Goal: Task Accomplishment & Management: Manage account settings

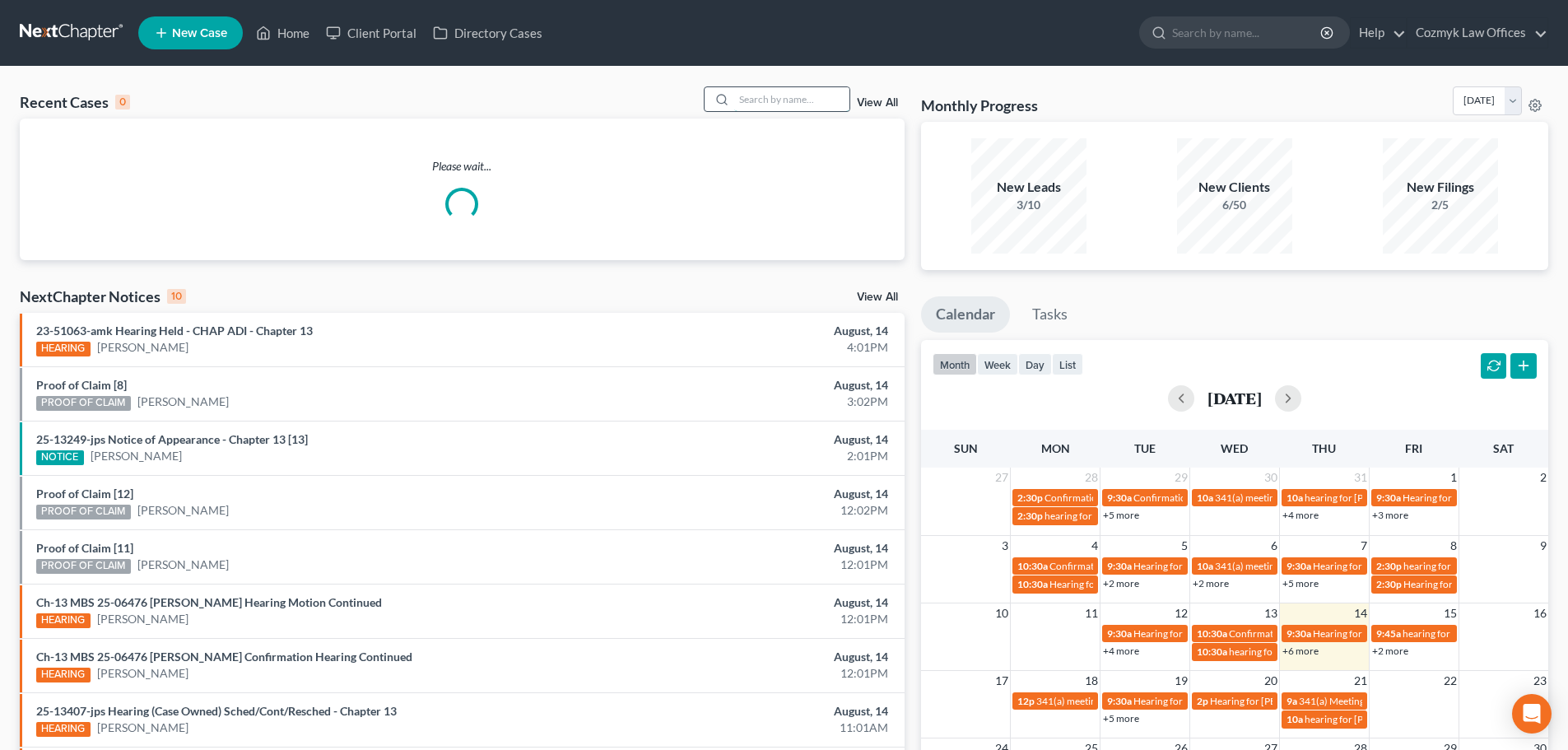
click at [741, 105] on input "search" at bounding box center [792, 99] width 115 height 24
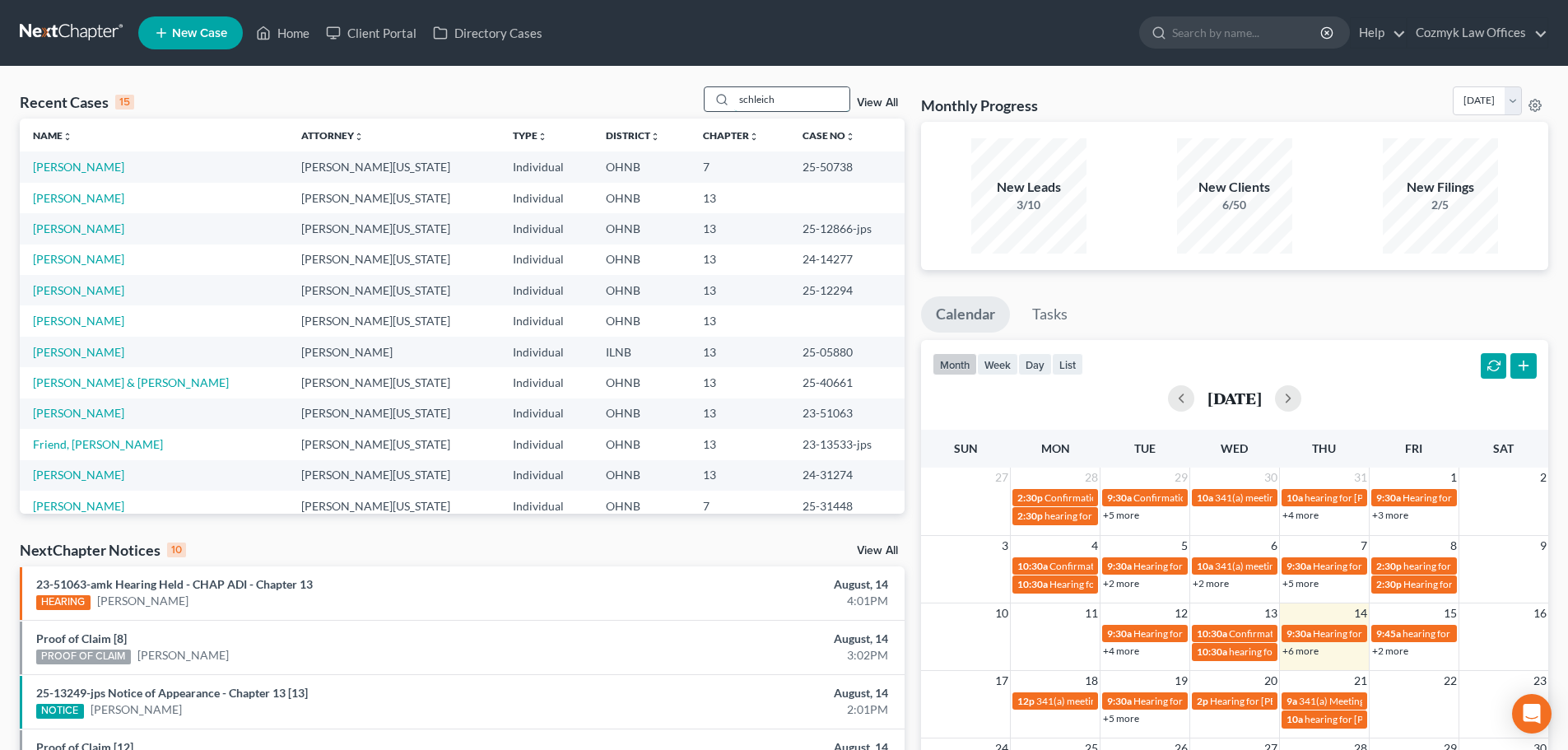
type input "schleich"
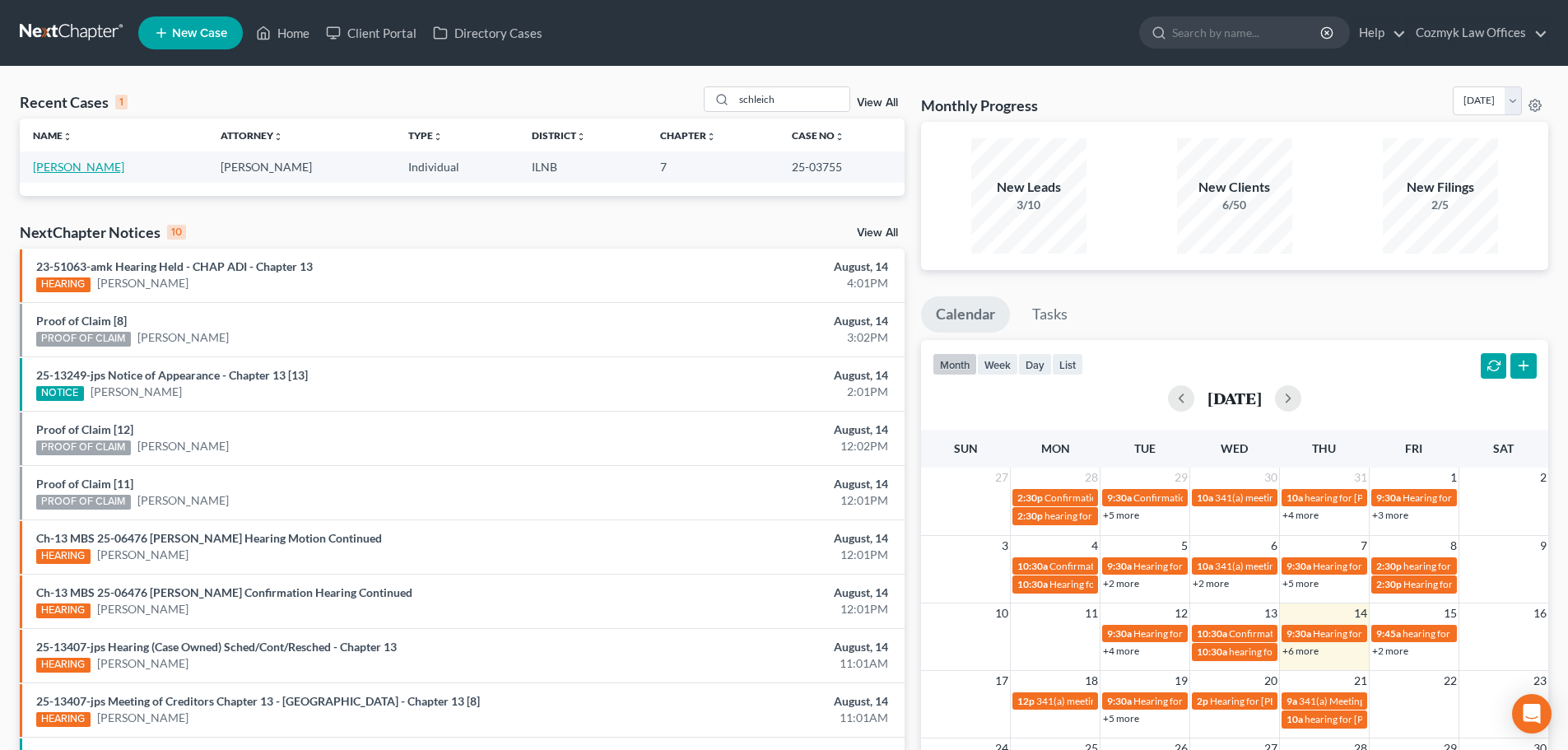
click at [94, 168] on link "[PERSON_NAME]" at bounding box center [79, 166] width 91 height 14
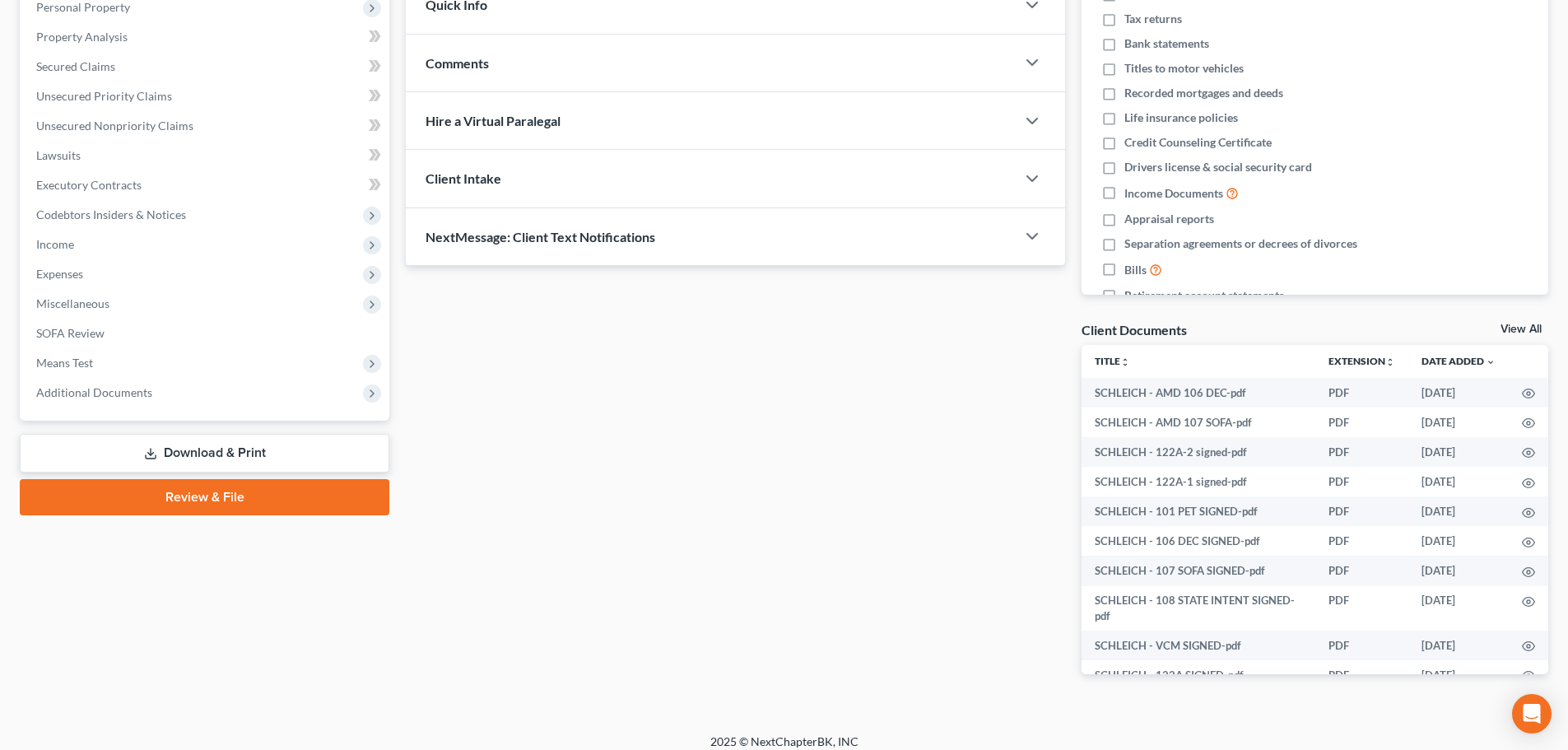
scroll to position [311, 0]
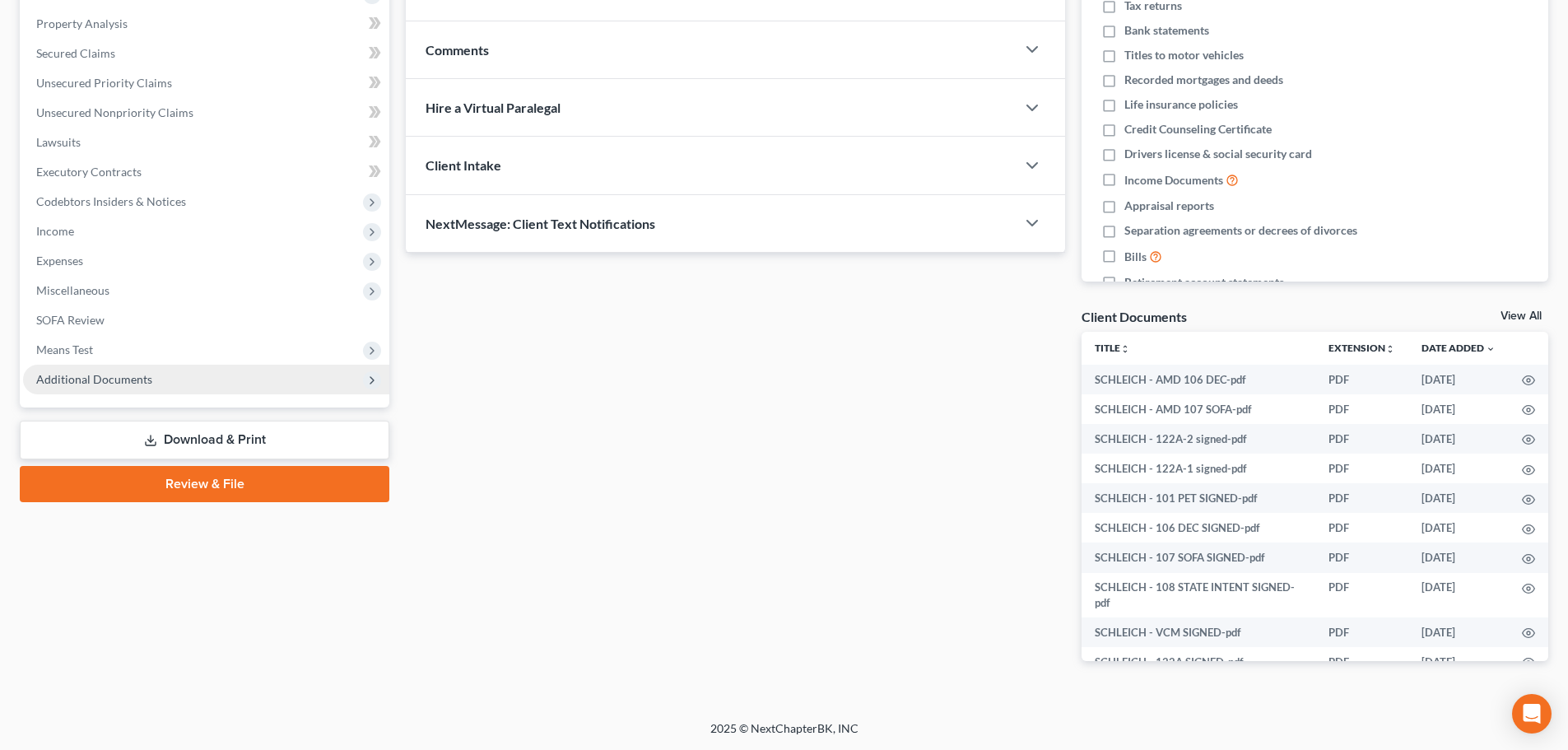
click at [85, 376] on span "Additional Documents" at bounding box center [94, 379] width 116 height 14
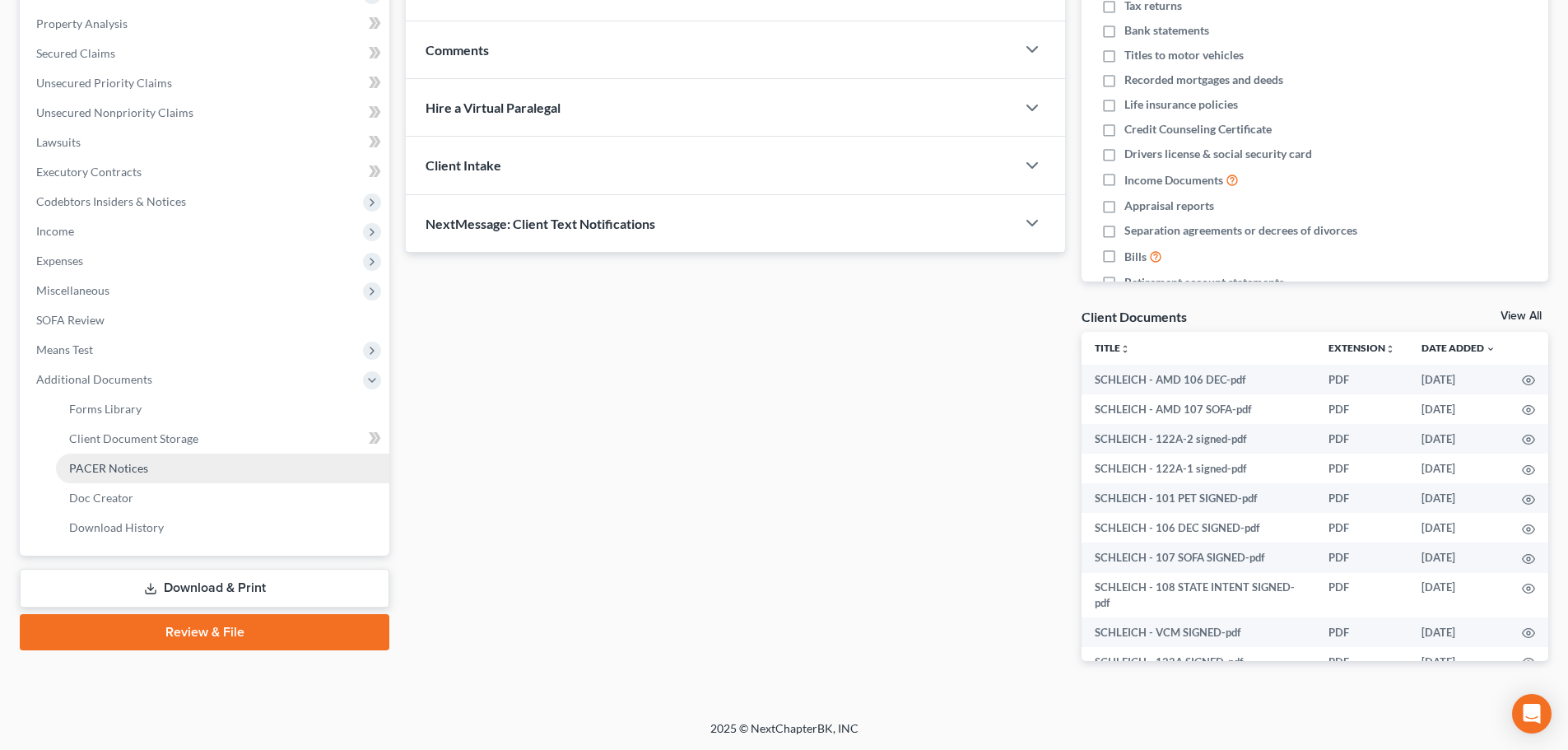
click at [87, 463] on span "PACER Notices" at bounding box center [108, 468] width 79 height 14
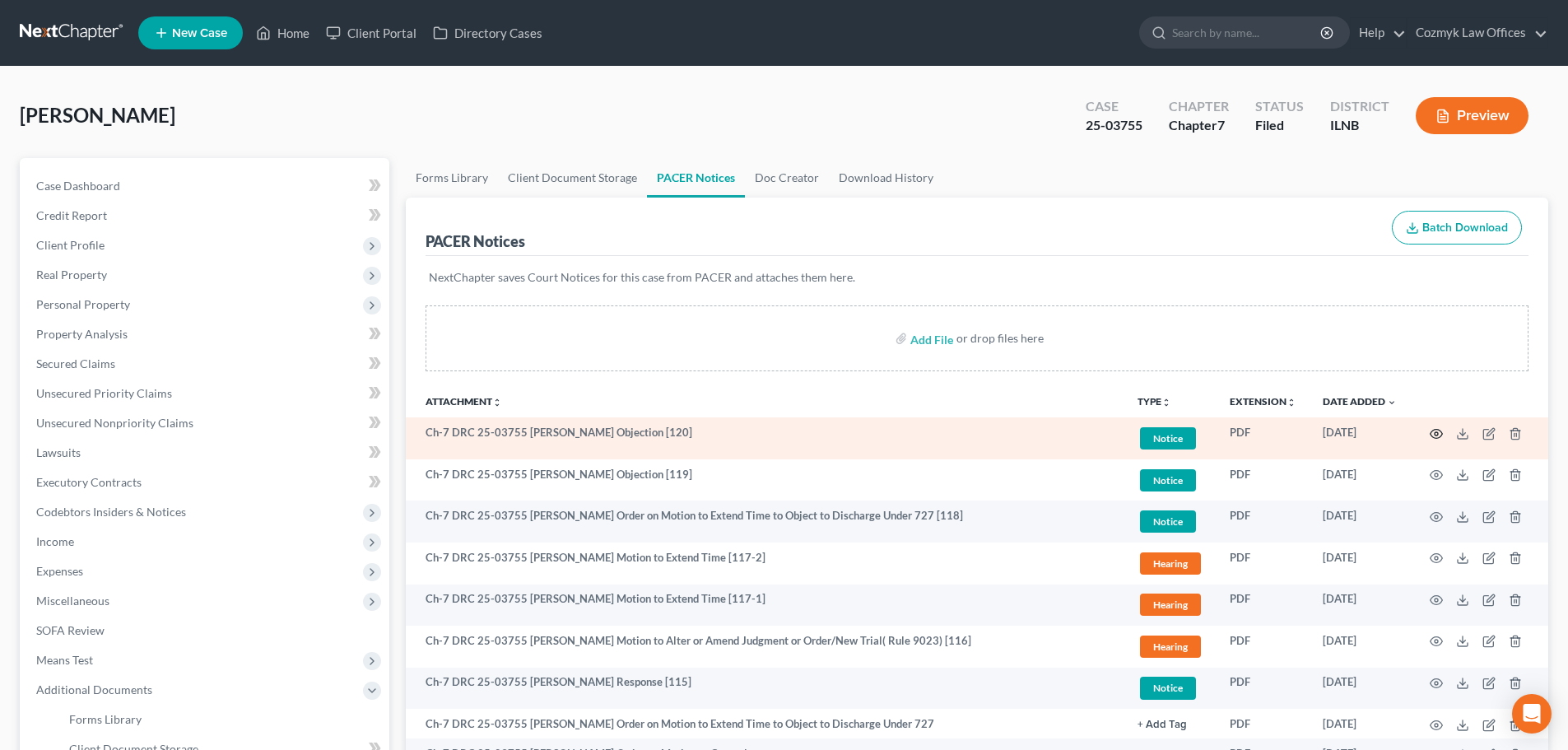
click at [1435, 436] on circle "button" at bounding box center [1437, 434] width 4 height 4
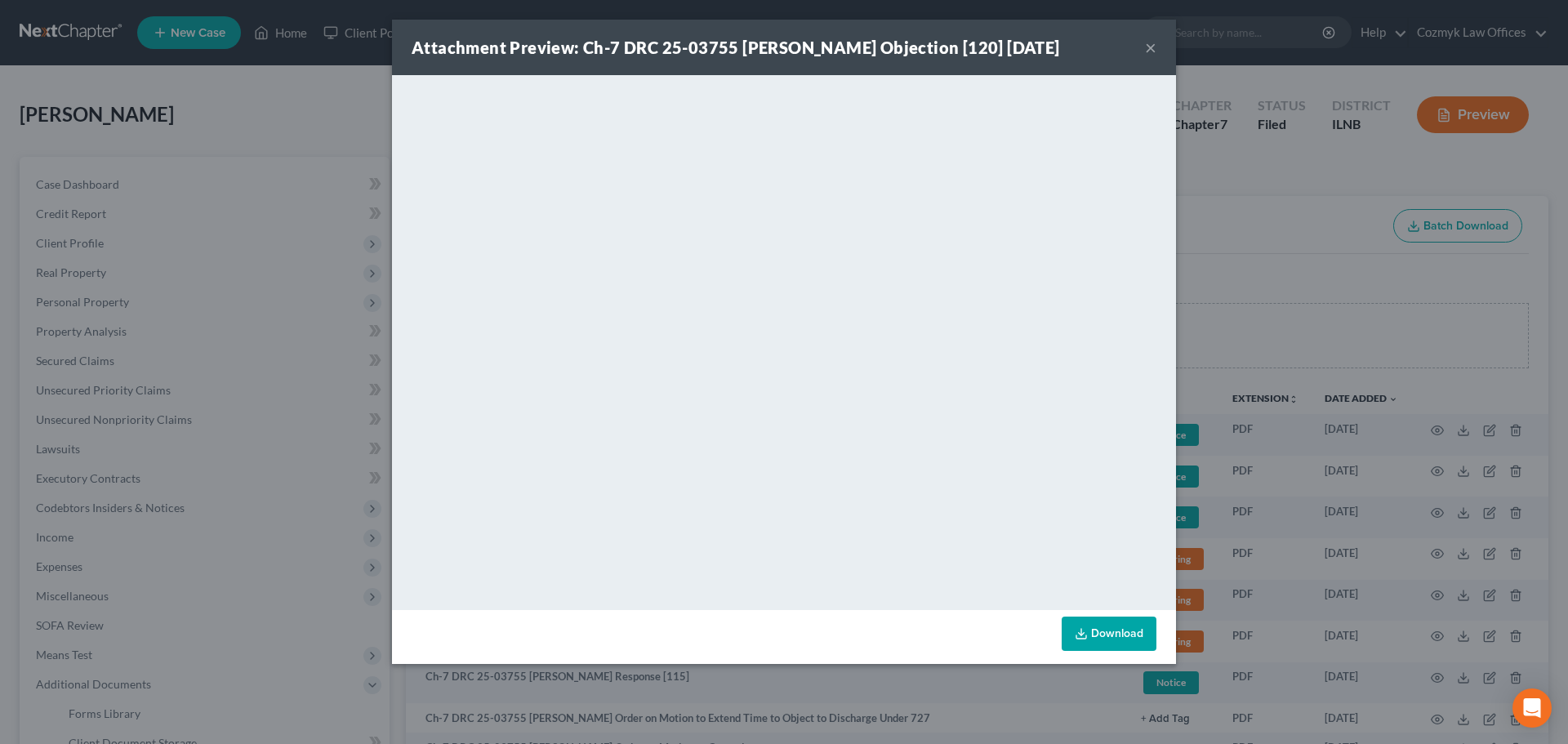
click at [1154, 44] on button "×" at bounding box center [1151, 47] width 12 height 20
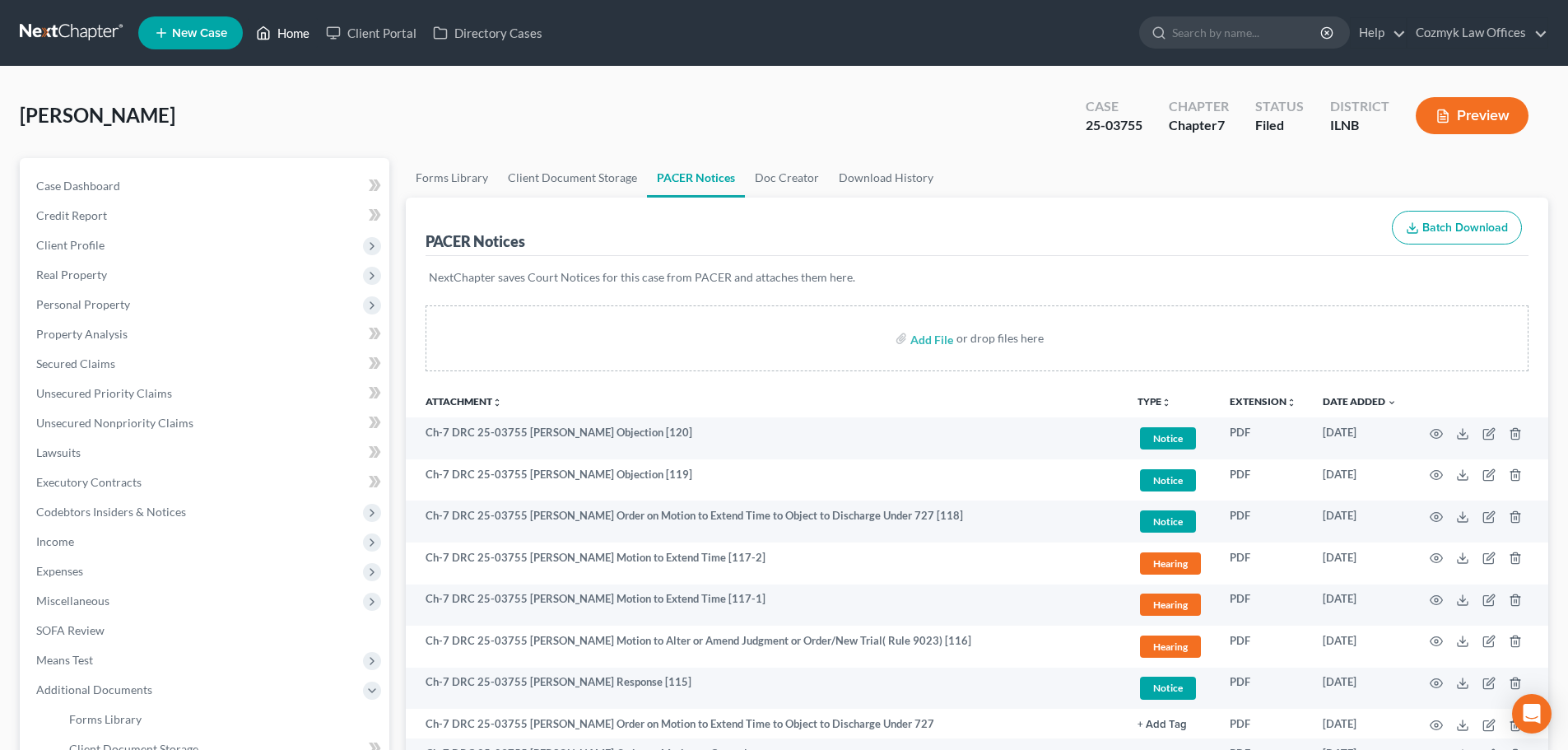
click at [294, 32] on link "Home" at bounding box center [283, 32] width 70 height 30
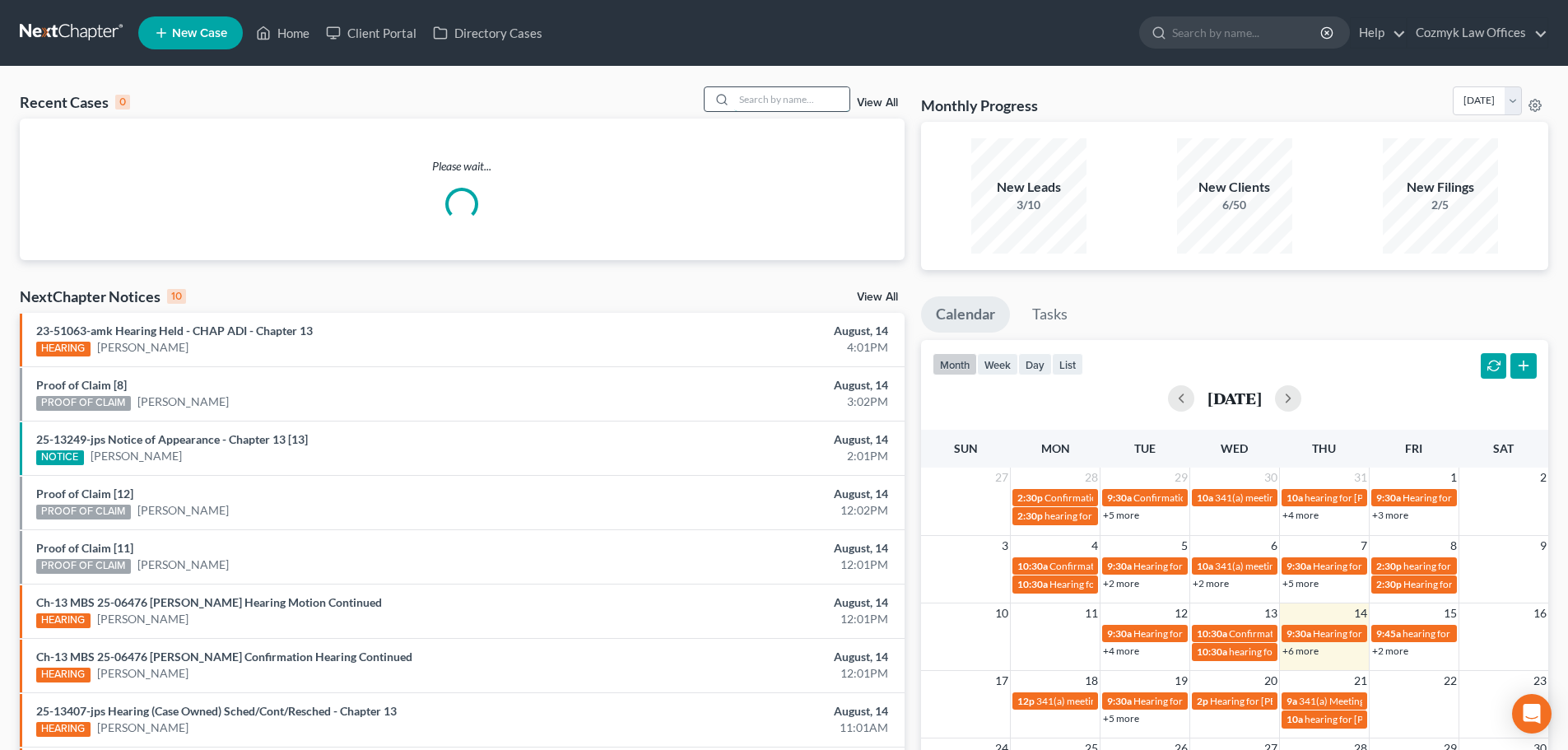
click at [779, 107] on input "search" at bounding box center [792, 99] width 115 height 24
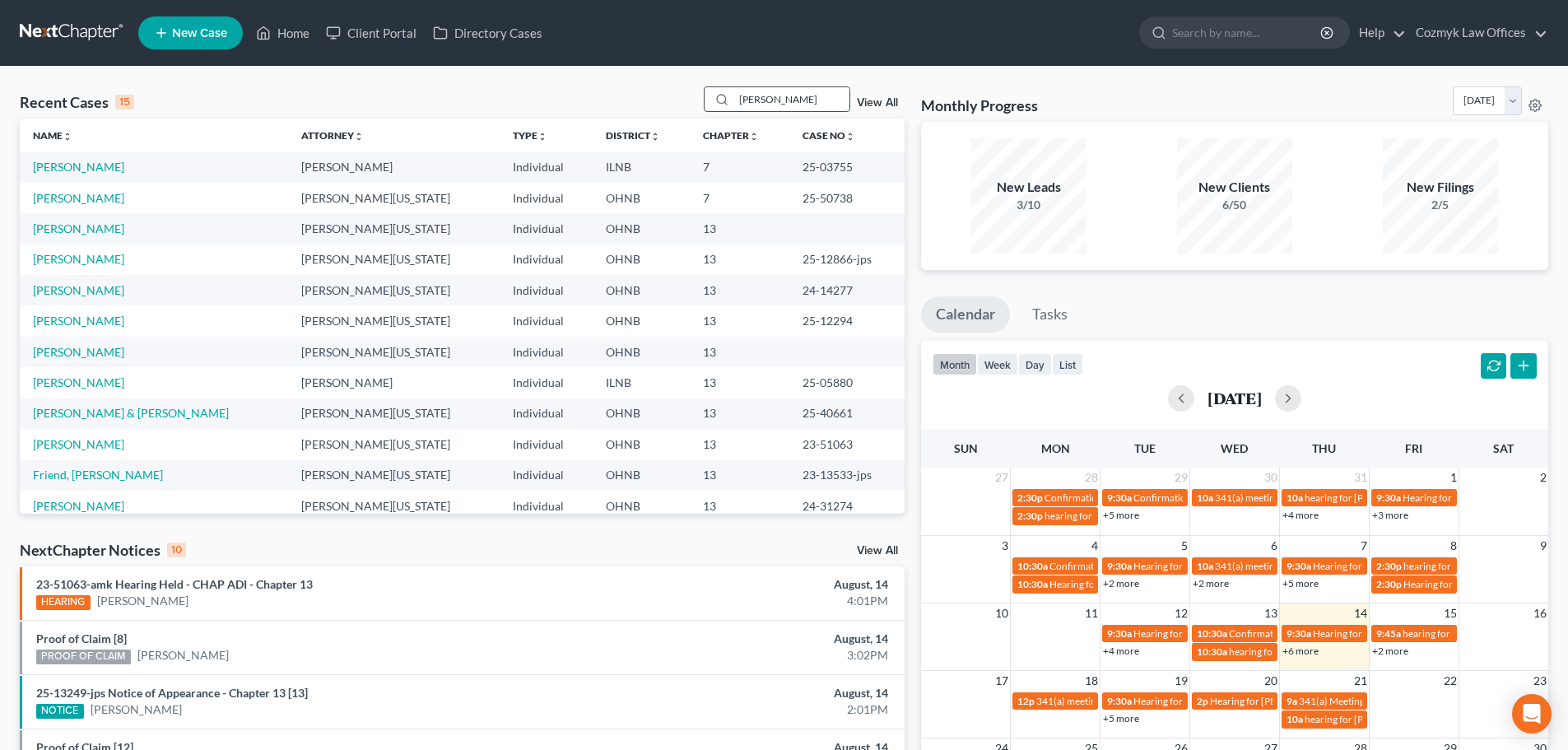
type input "[PERSON_NAME]"
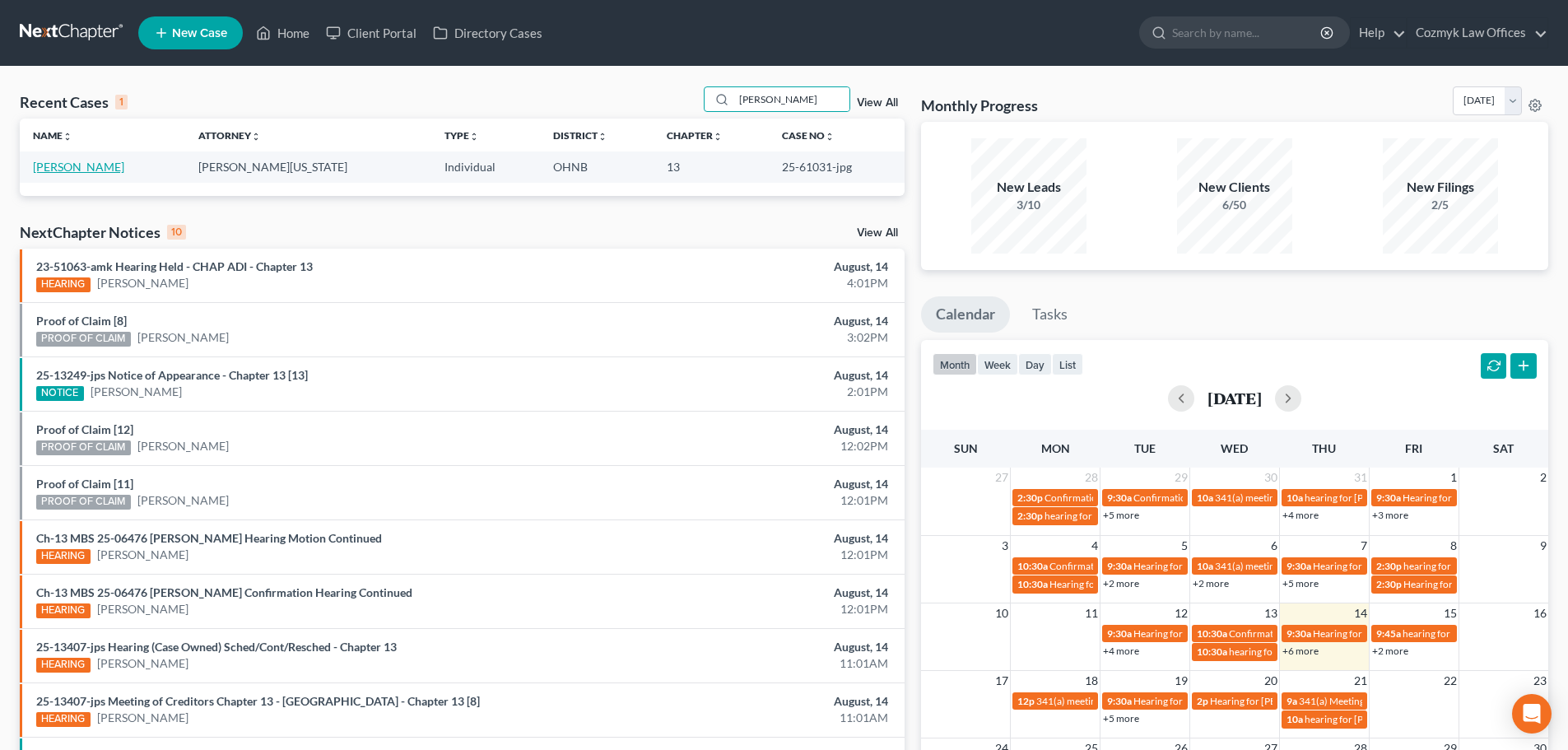
click at [56, 168] on link "[PERSON_NAME]" at bounding box center [79, 166] width 91 height 14
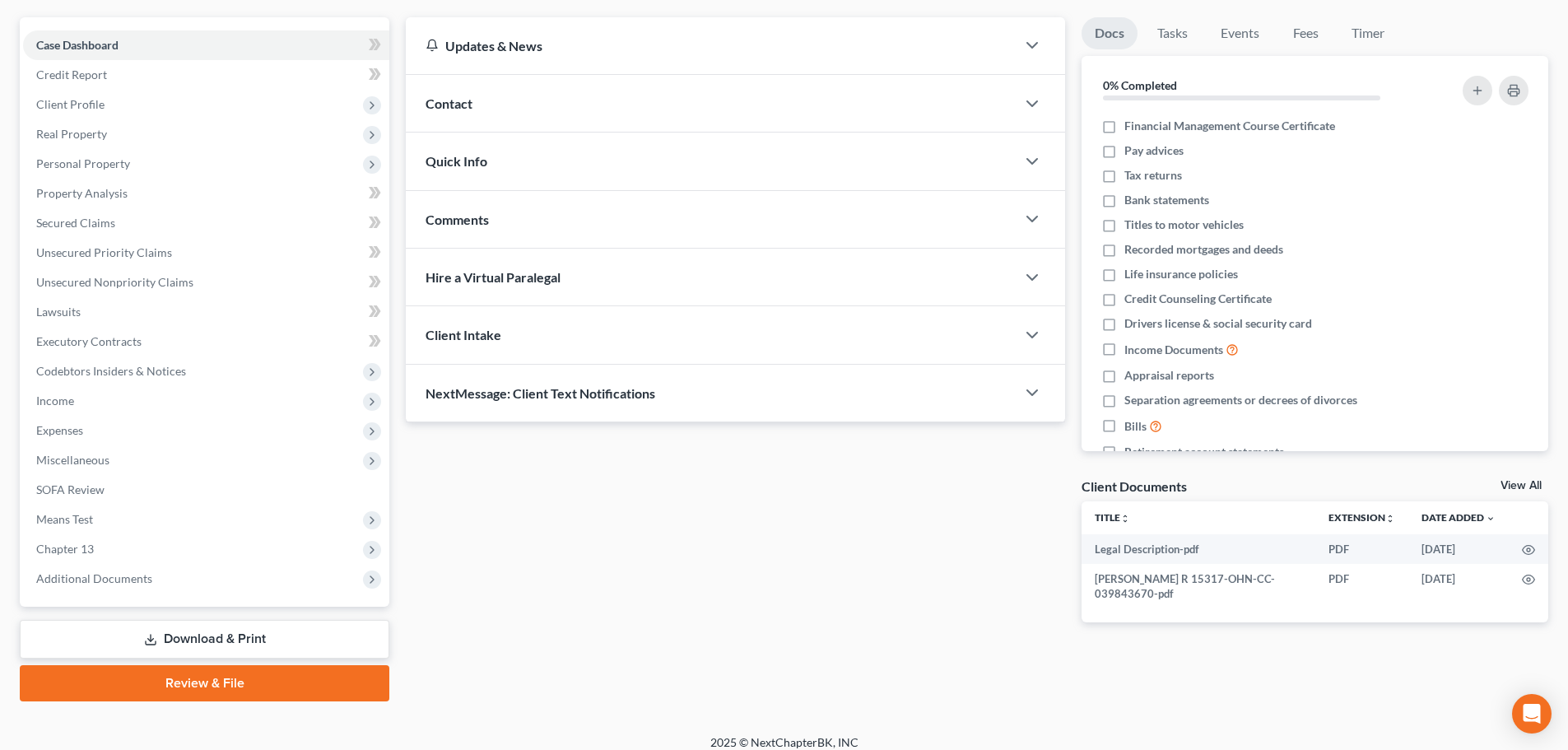
scroll to position [155, 0]
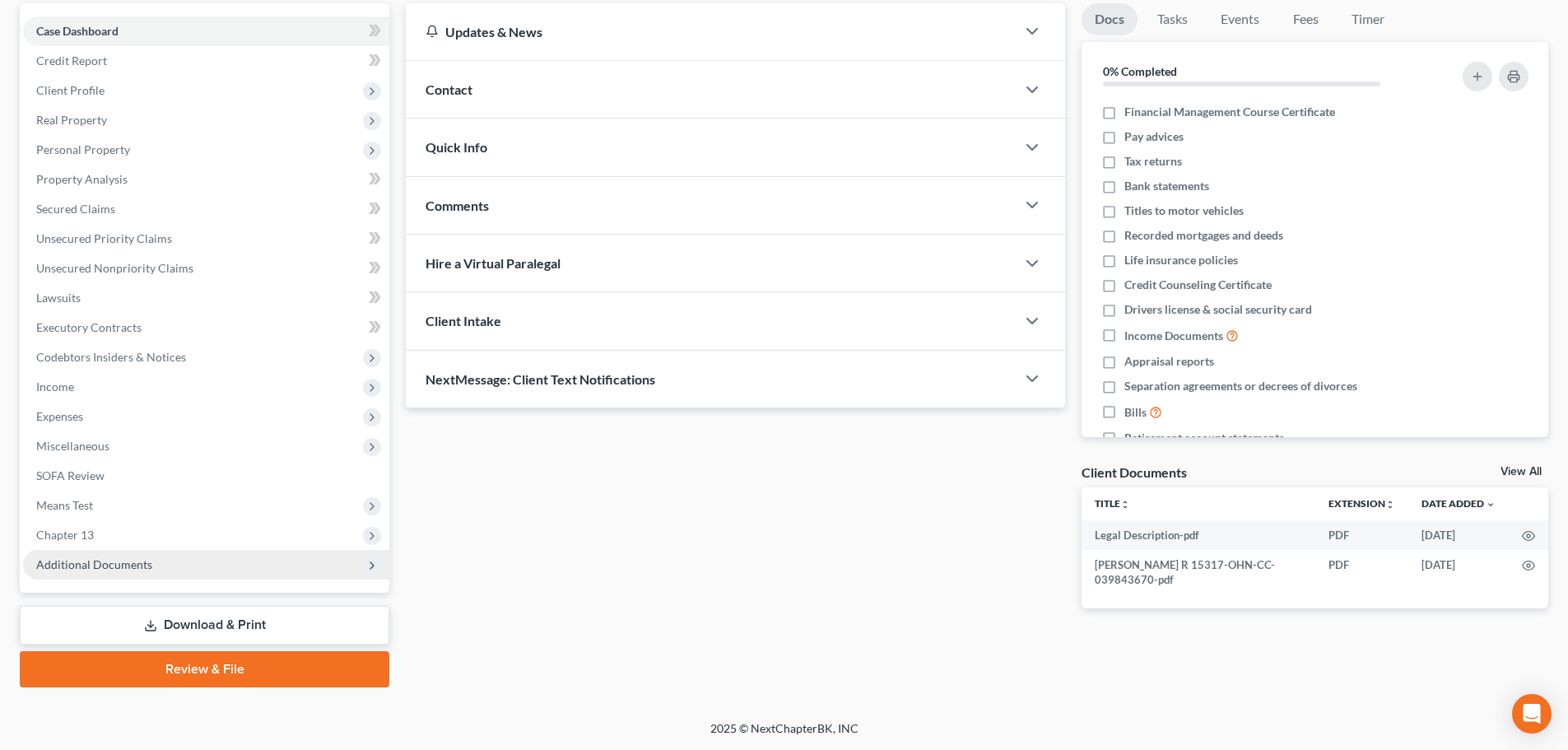
click at [189, 575] on span "Additional Documents" at bounding box center [206, 565] width 366 height 30
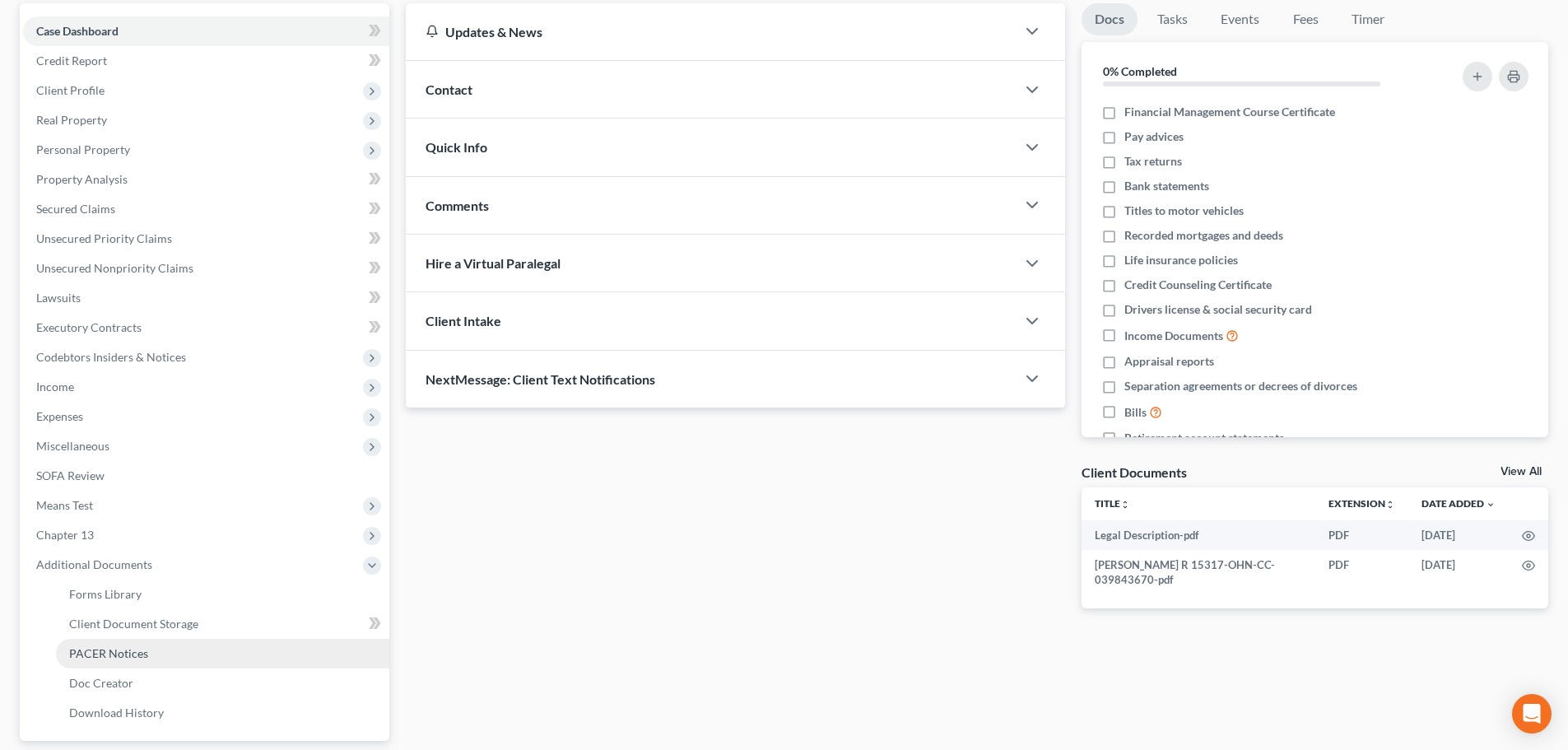
click at [182, 647] on link "PACER Notices" at bounding box center [223, 653] width 334 height 30
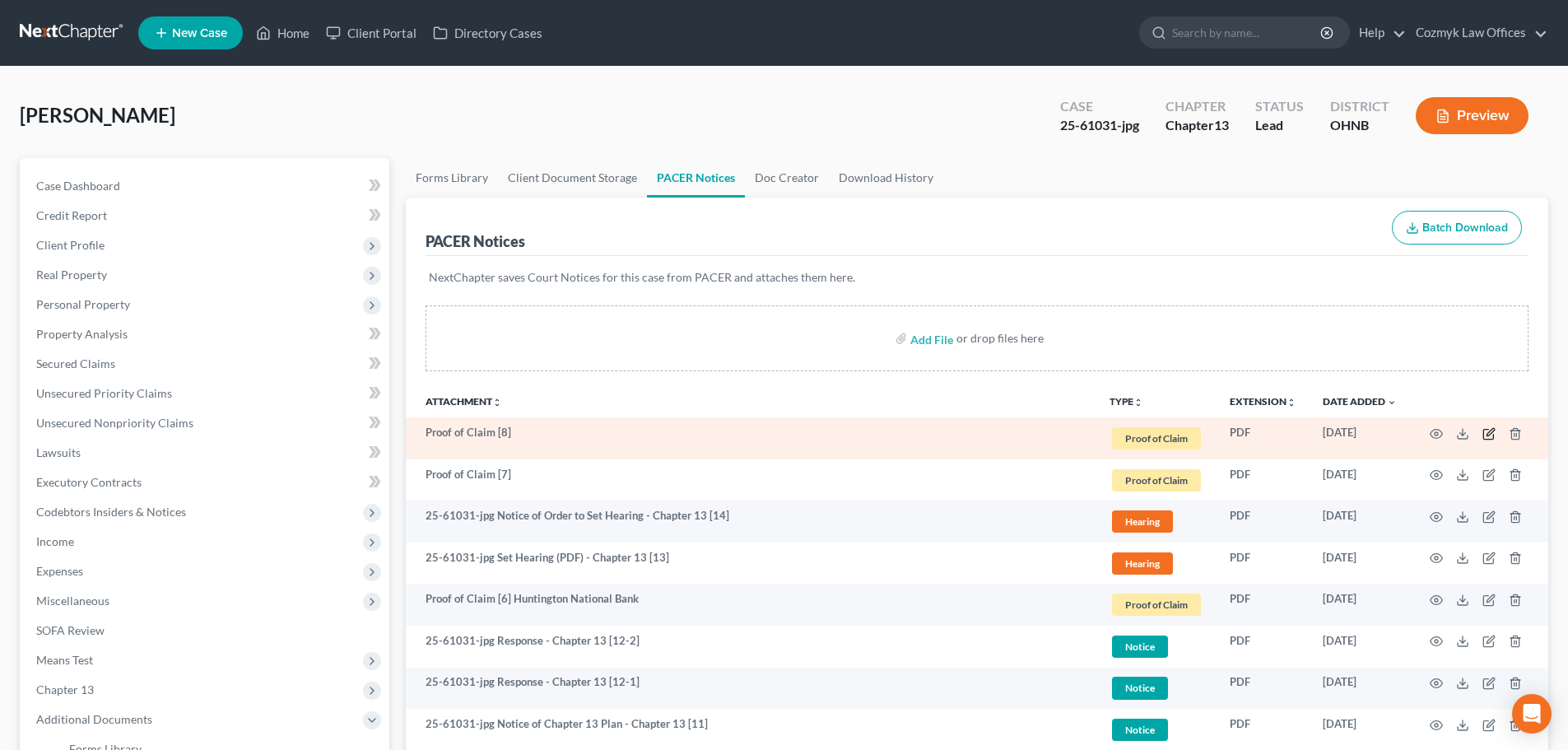
click at [1490, 436] on icon "button" at bounding box center [1488, 433] width 13 height 13
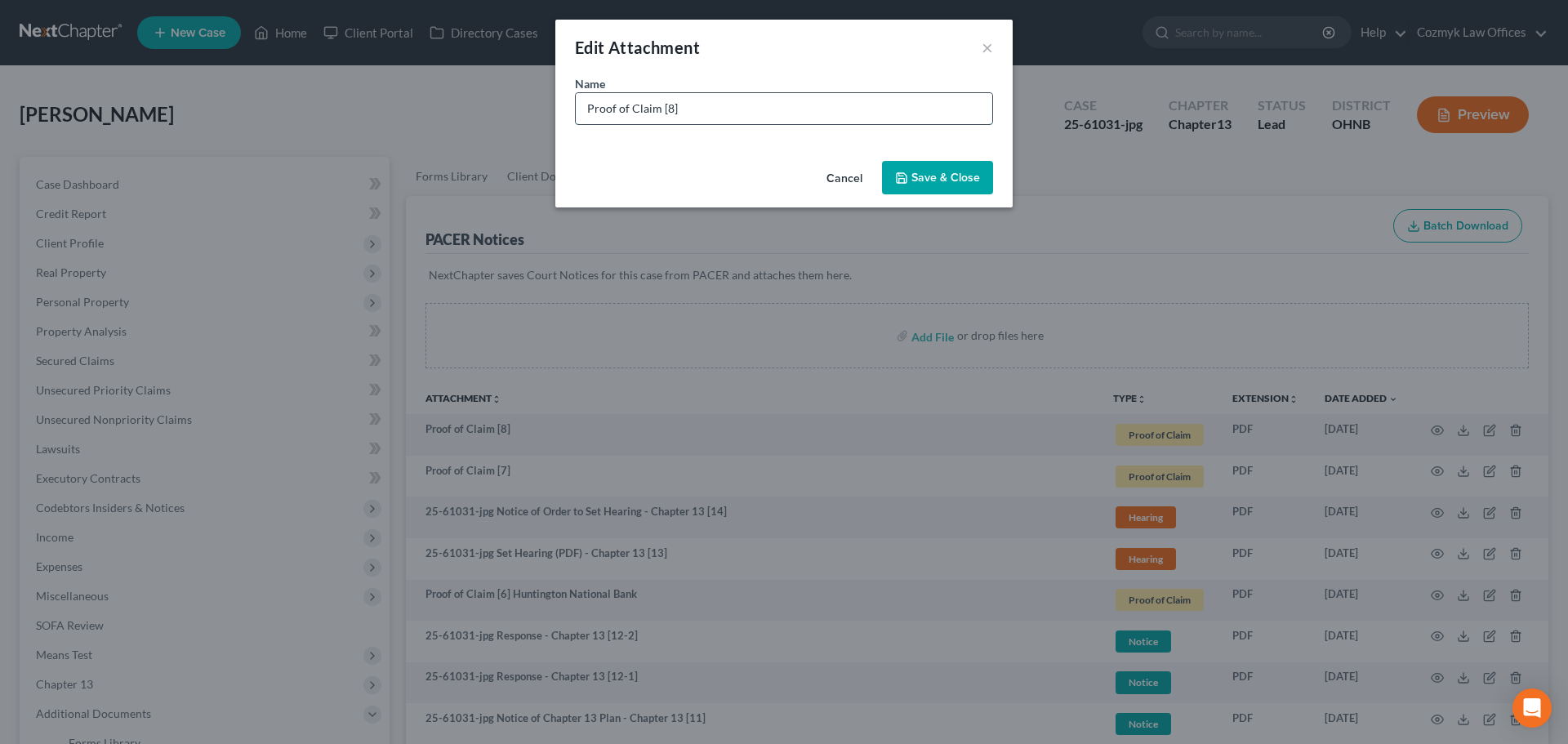
click at [812, 116] on input "Proof of Claim [8]" at bounding box center [784, 108] width 416 height 31
type input "Proof of Claim [8] US Bank home mortgage"
click at [915, 185] on button "Save & Close" at bounding box center [938, 178] width 111 height 35
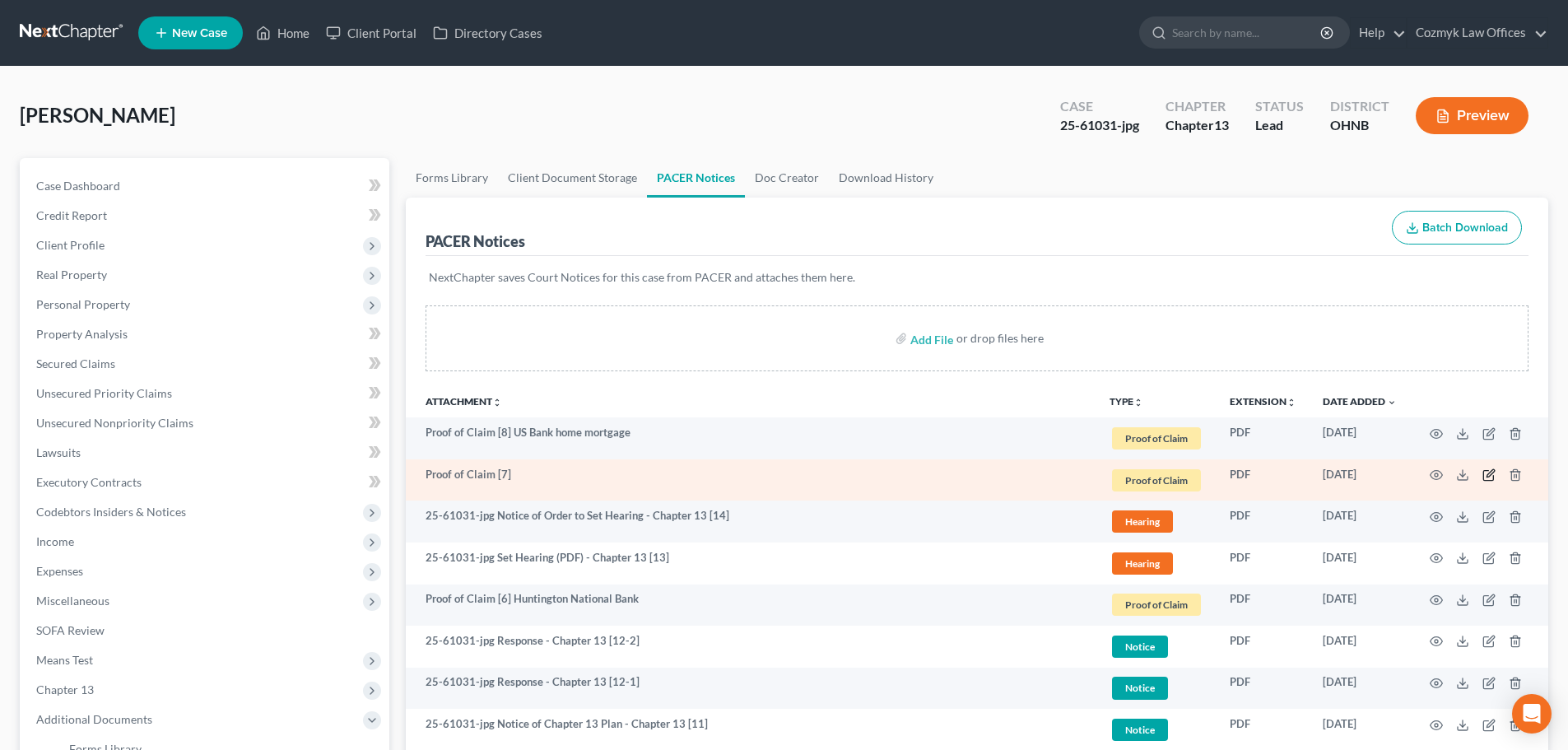
click at [1489, 479] on icon "button" at bounding box center [1488, 474] width 13 height 13
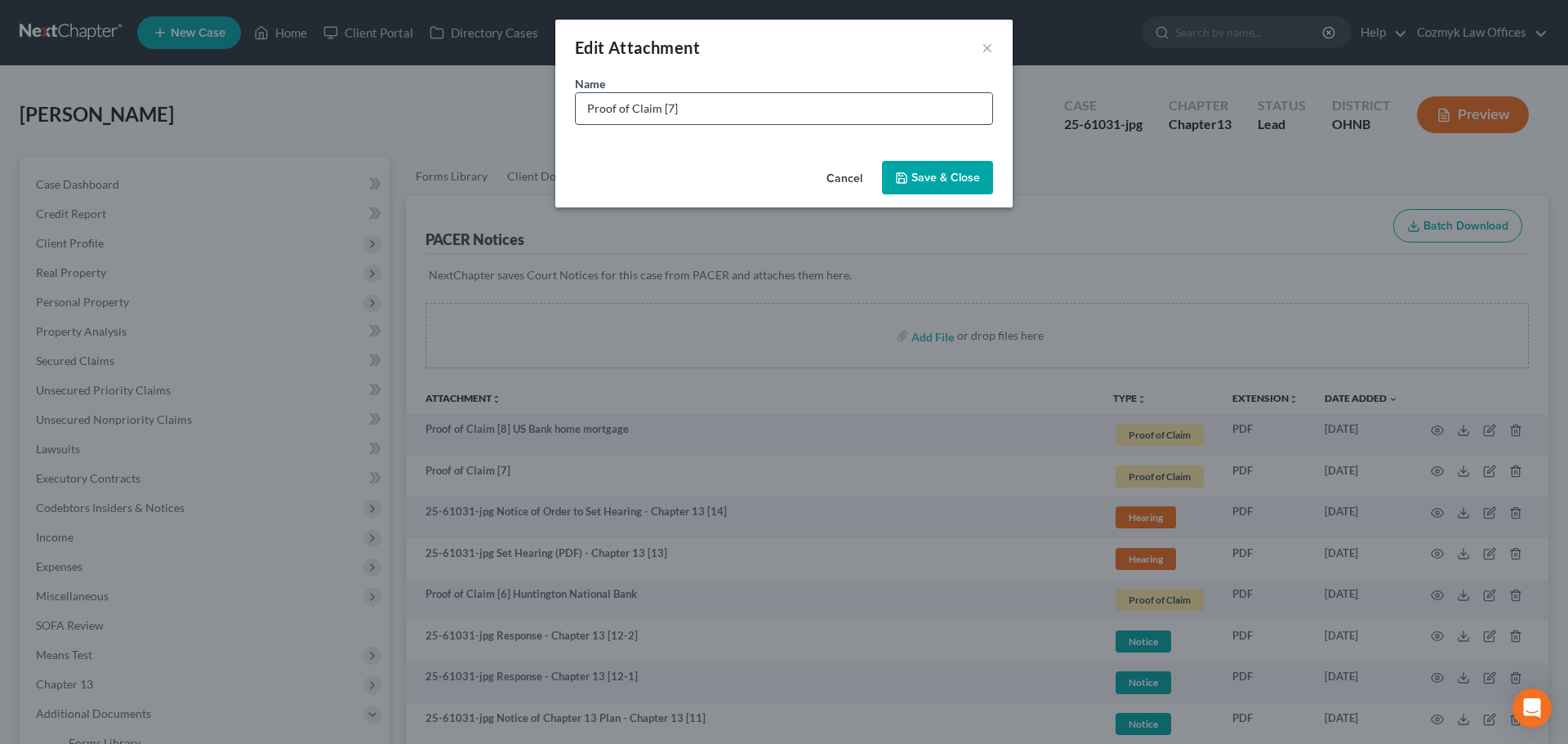
click at [750, 111] on input "Proof of Claim [7]" at bounding box center [784, 108] width 416 height 31
type input "Proof of Claim [7] Huntington National Bank"
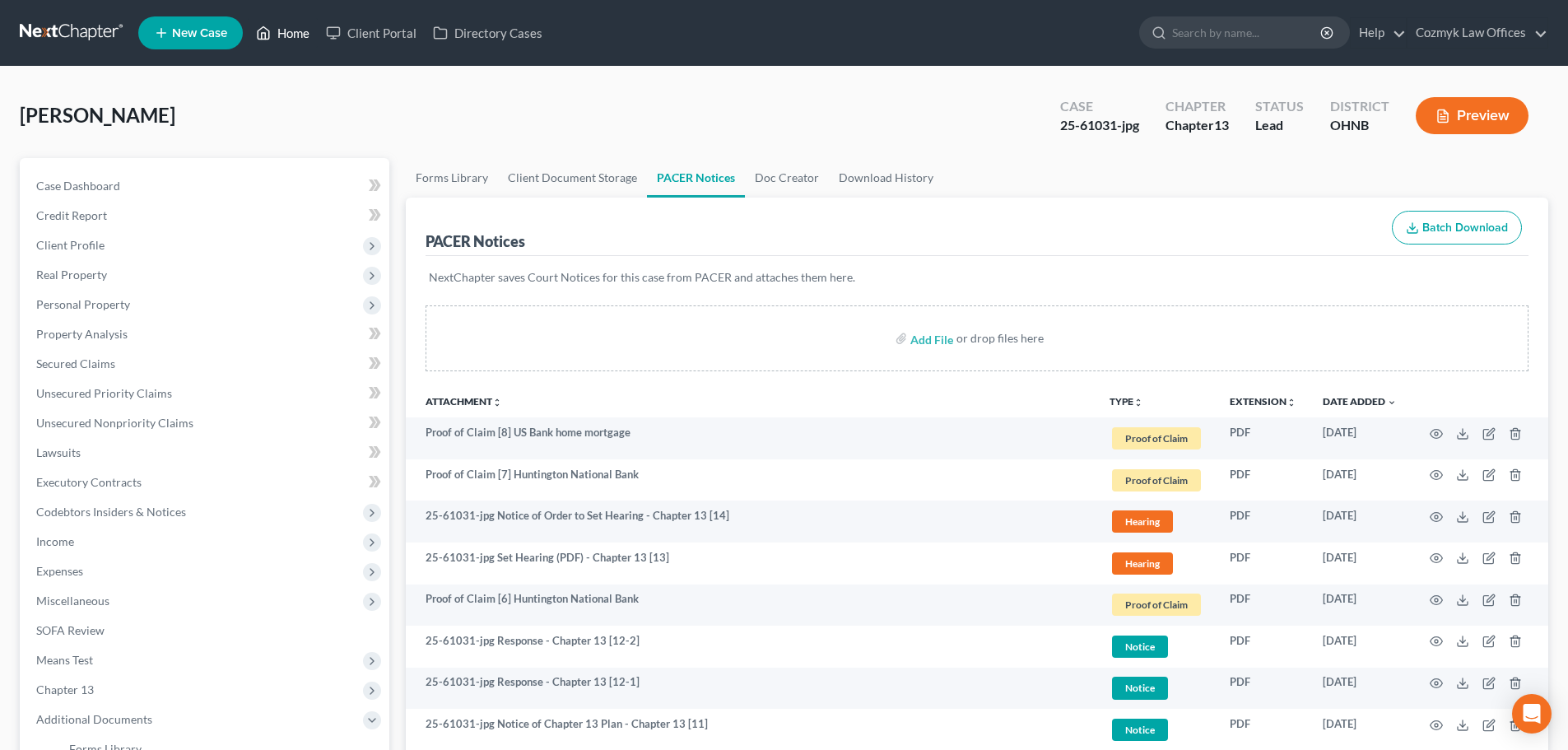
drag, startPoint x: 308, startPoint y: 30, endPoint x: 331, endPoint y: 52, distance: 31.8
click at [308, 30] on link "Home" at bounding box center [283, 32] width 70 height 30
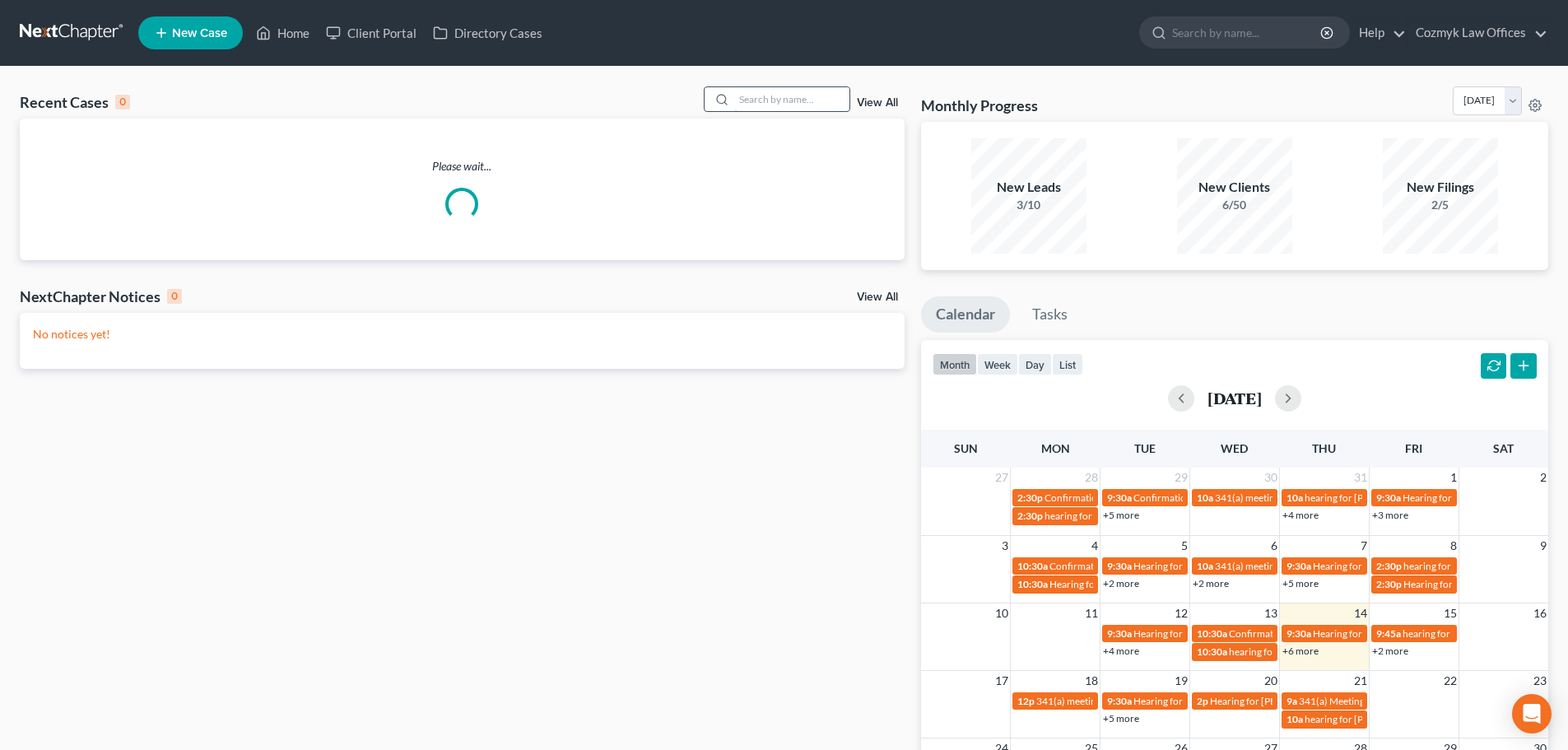
click at [771, 98] on input "search" at bounding box center [792, 99] width 115 height 24
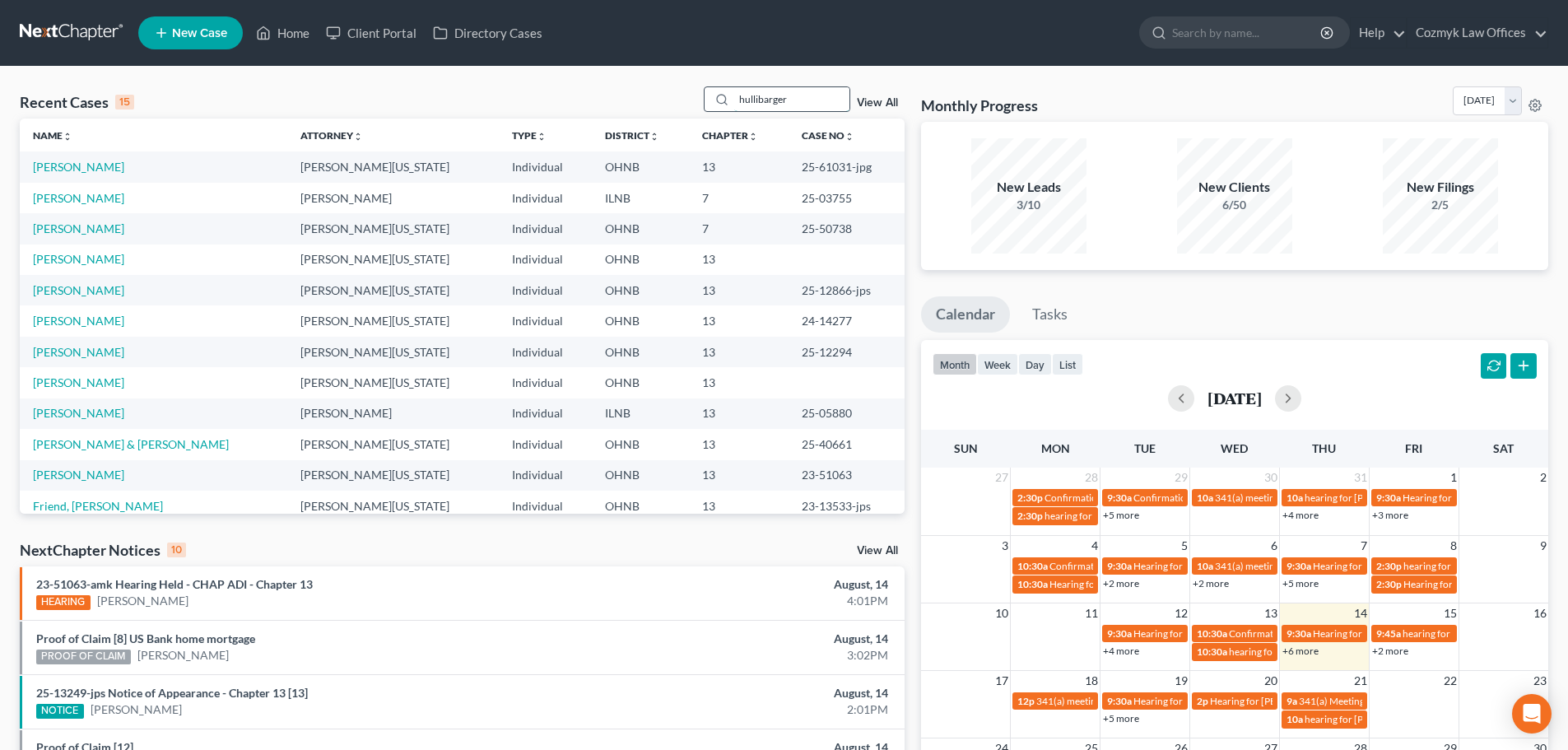
type input "hullibarger"
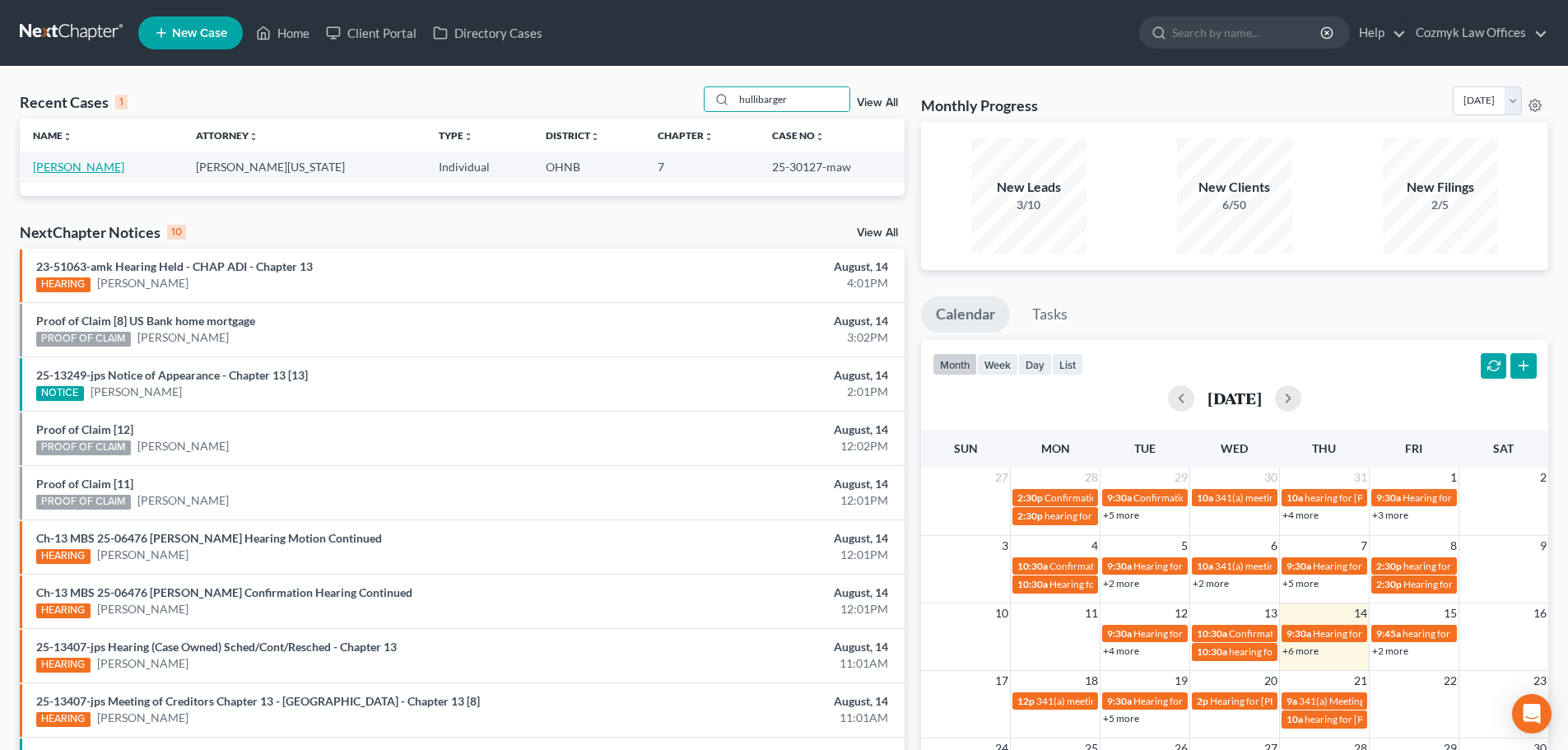
click at [81, 166] on link "[PERSON_NAME]" at bounding box center [79, 166] width 91 height 14
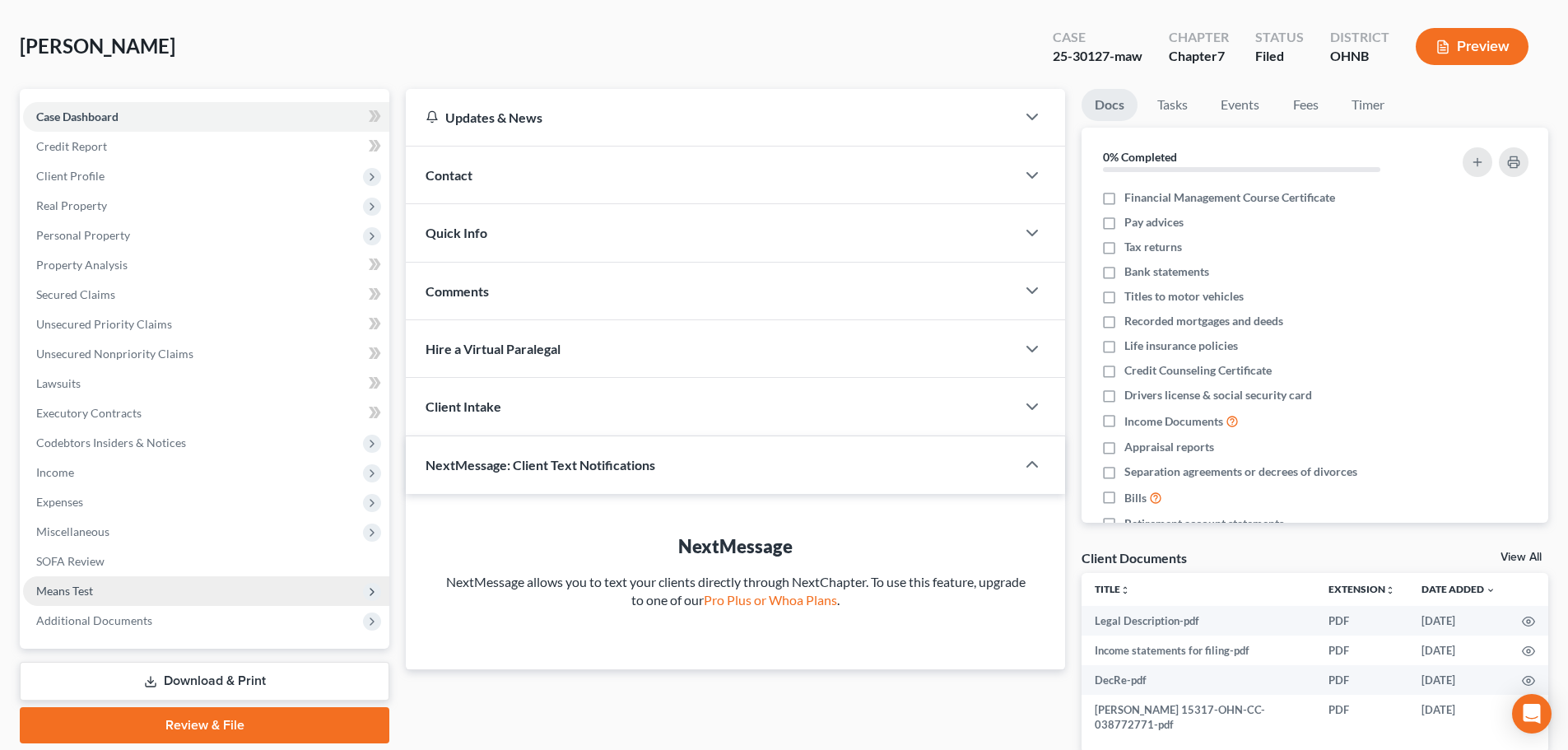
scroll to position [161, 0]
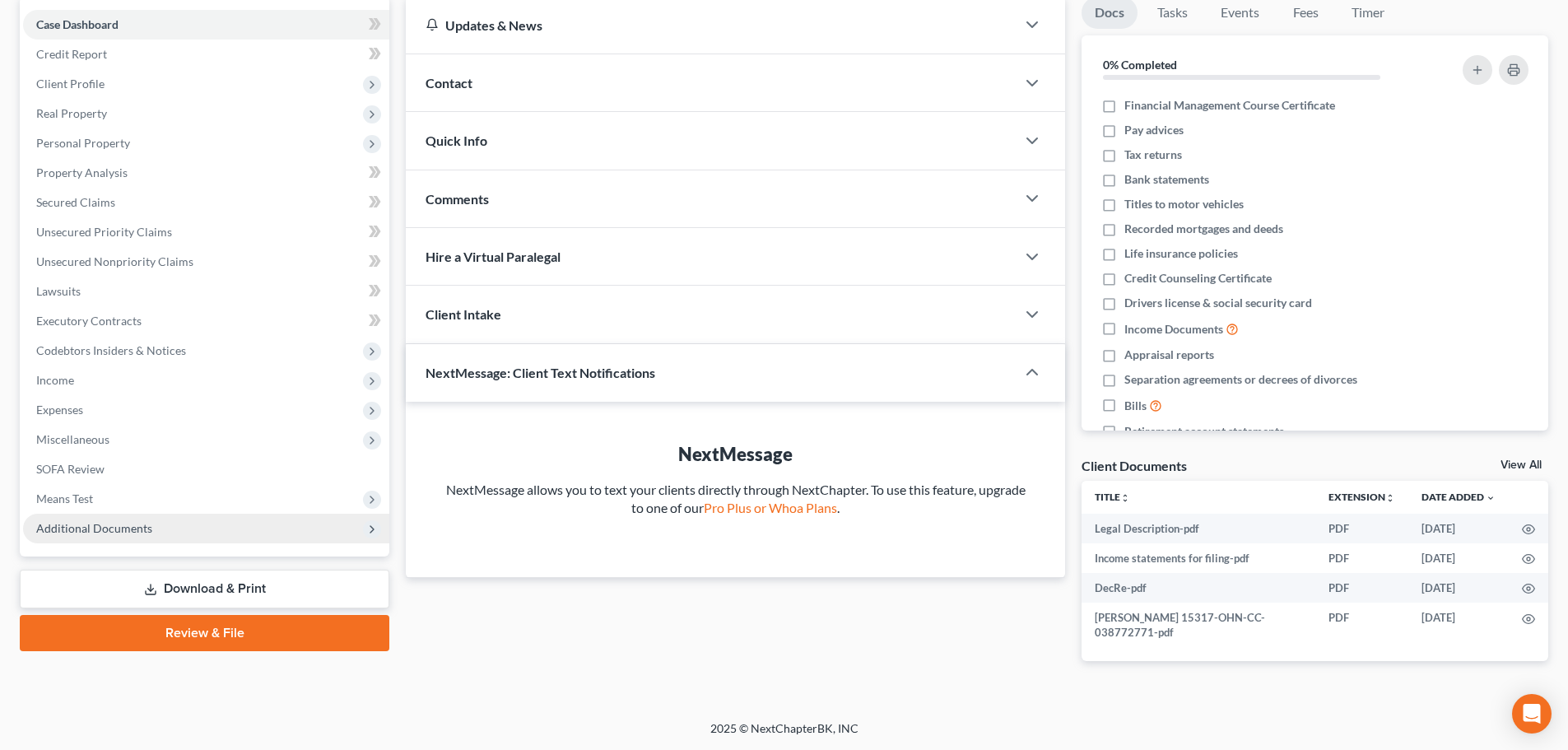
click at [199, 523] on span "Additional Documents" at bounding box center [206, 528] width 366 height 30
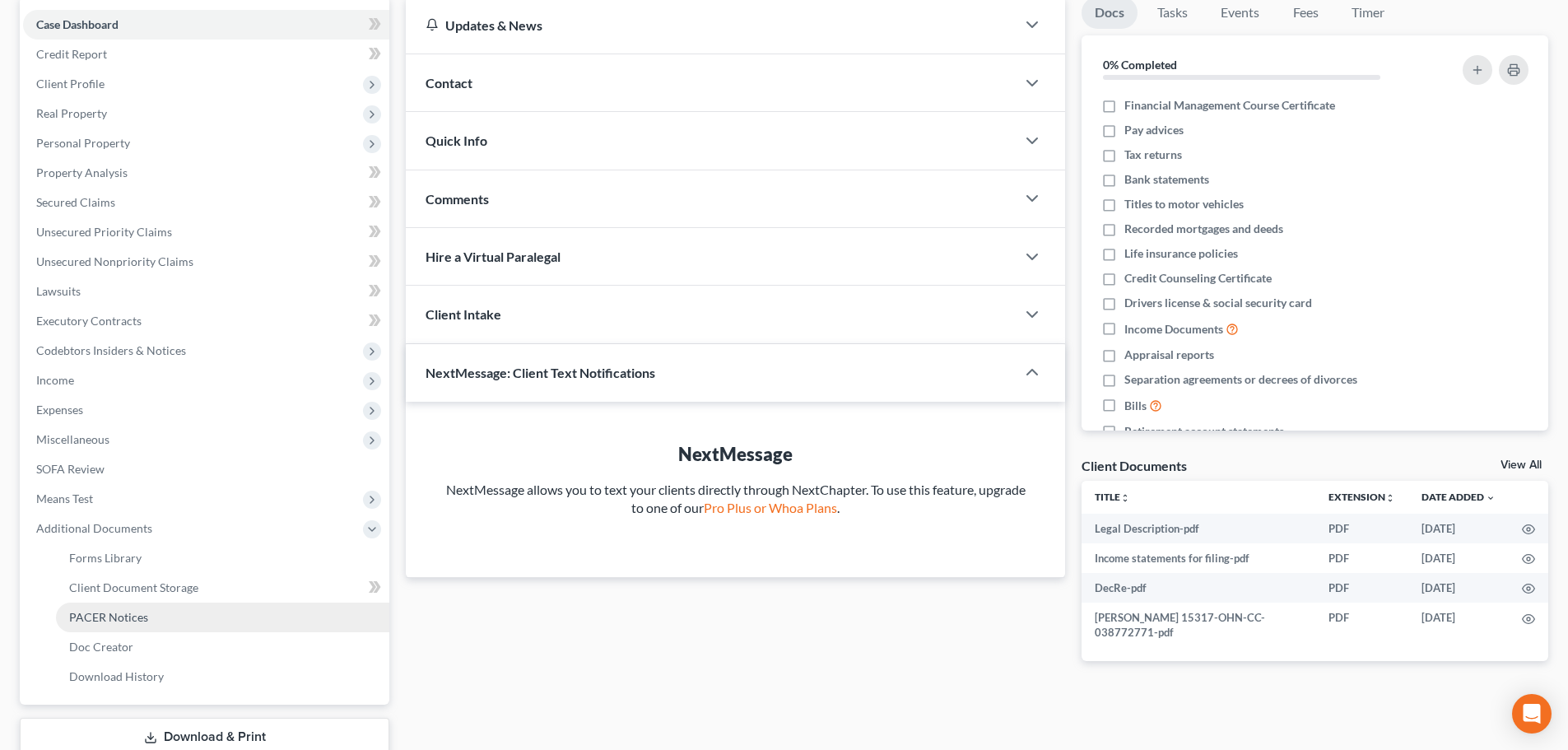
click at [182, 618] on link "PACER Notices" at bounding box center [223, 617] width 334 height 30
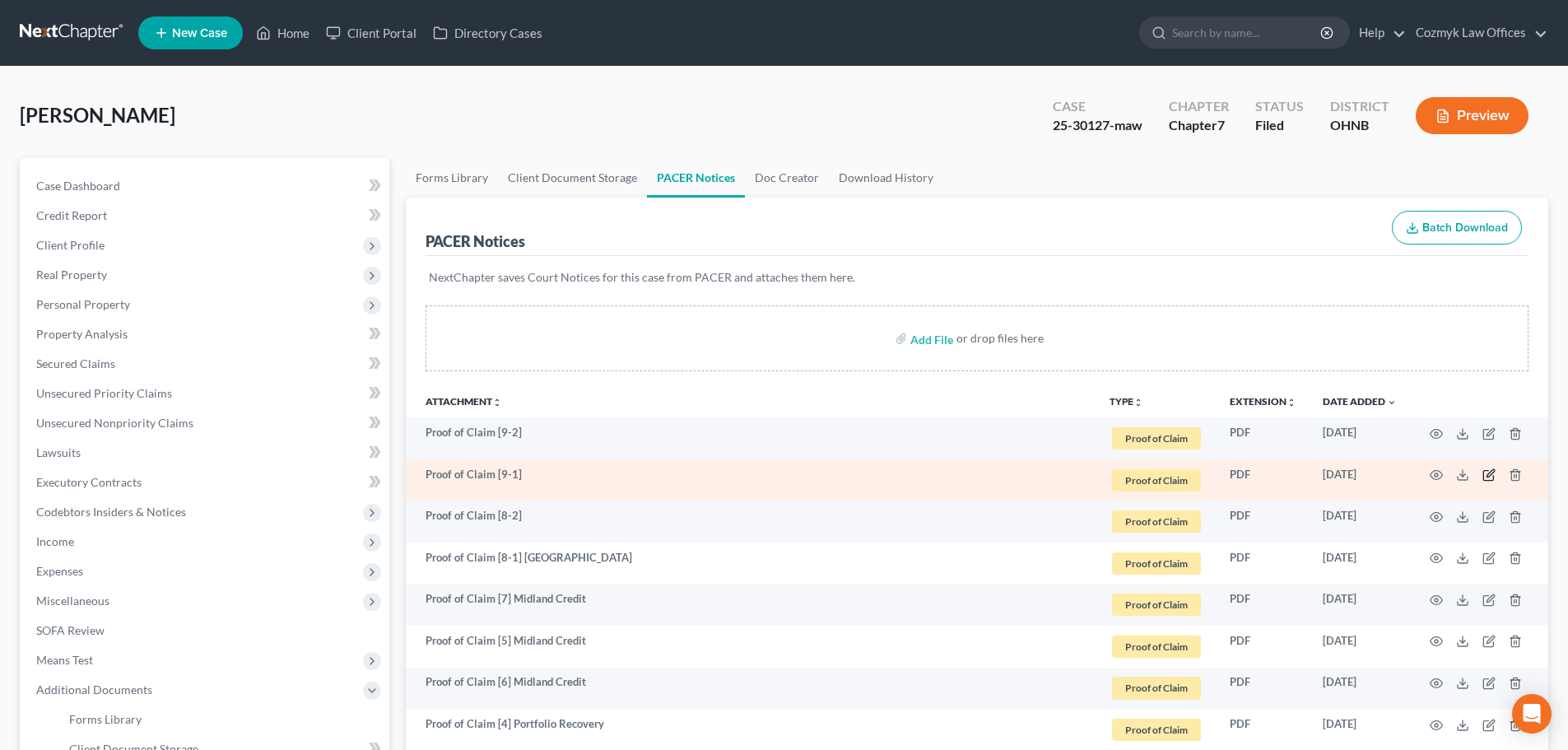
click at [1482, 475] on icon "button" at bounding box center [1488, 474] width 13 height 13
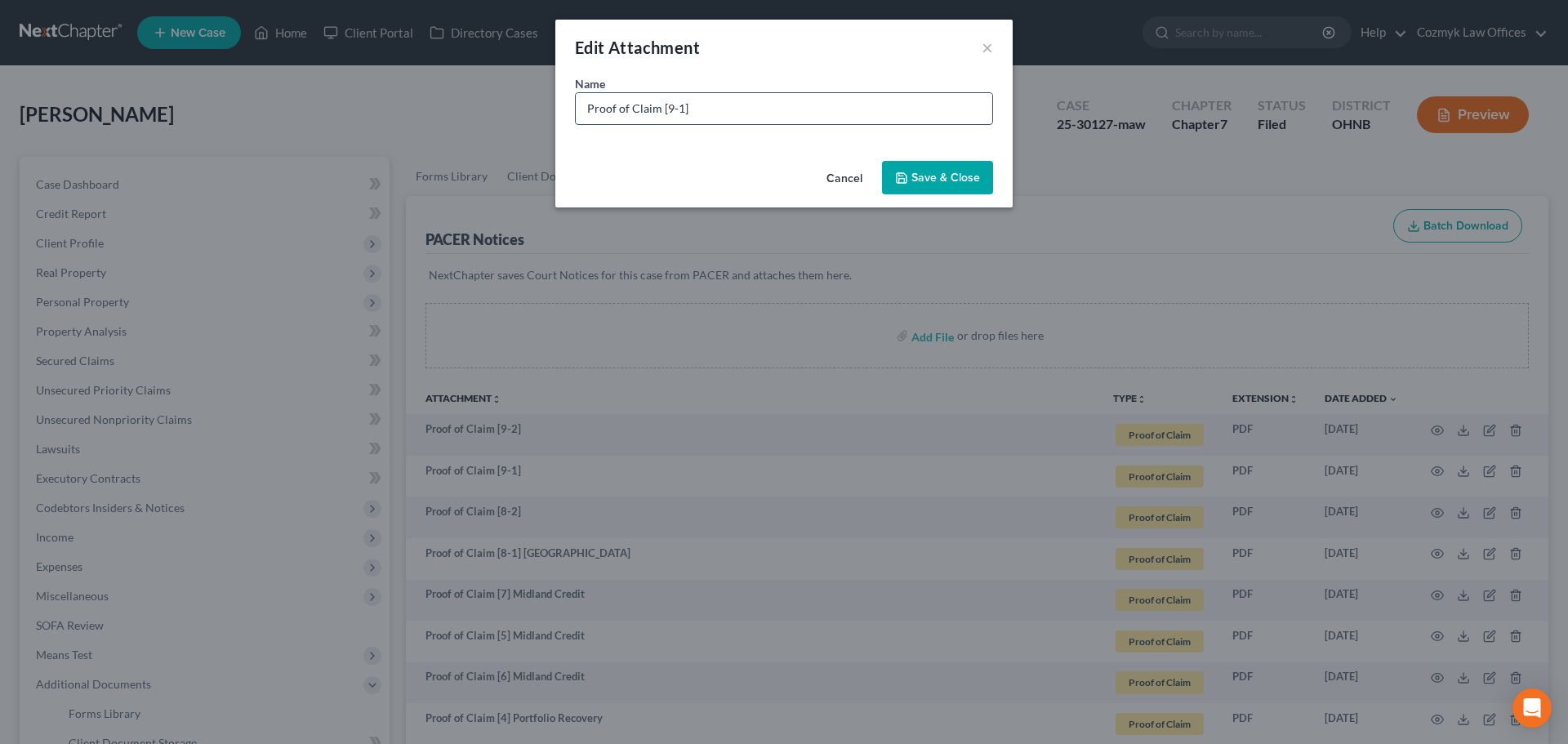
click at [736, 100] on input "Proof of Claim [9-1]" at bounding box center [784, 108] width 416 height 31
type input "Proof of Claim [9-1] Bon Secours Mercy Health"
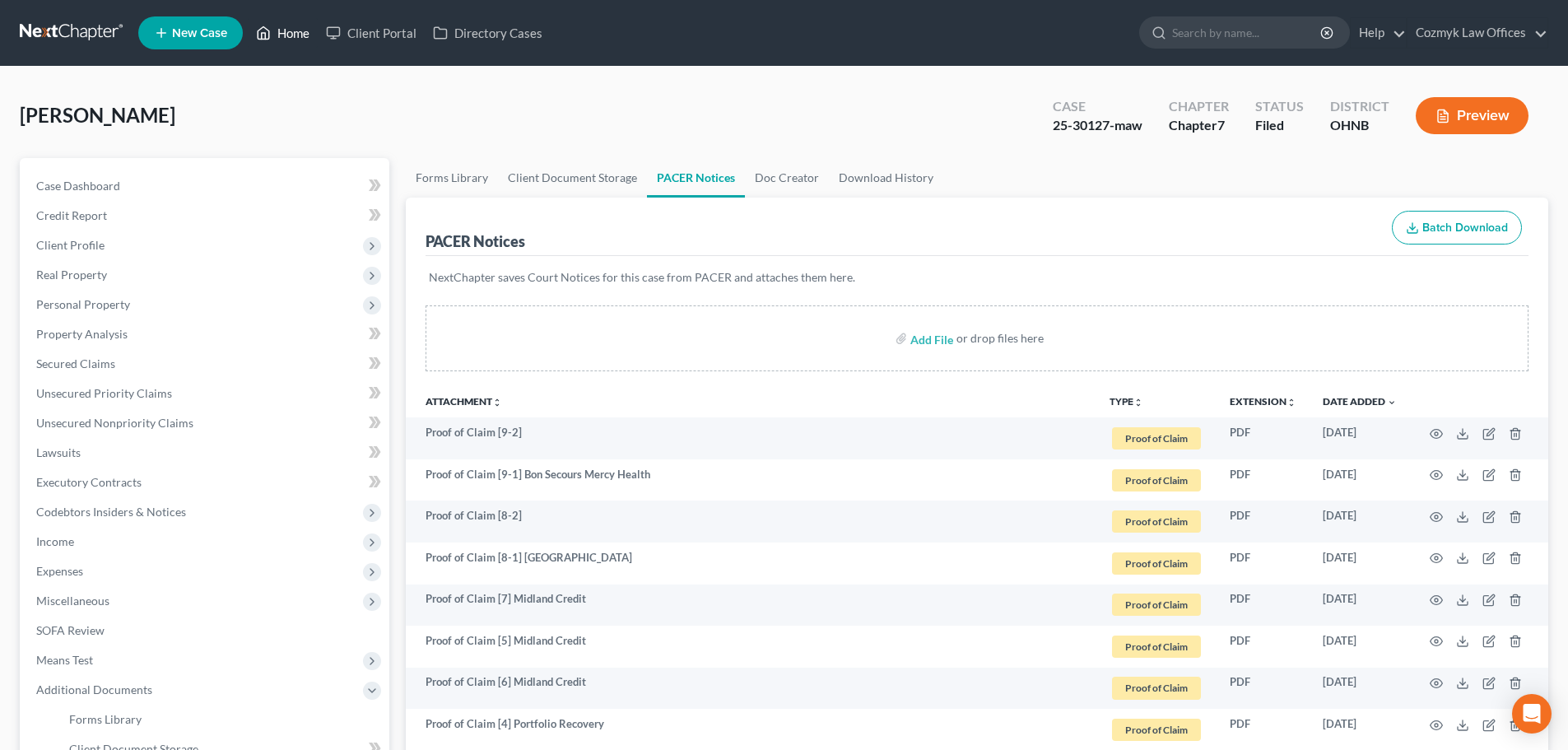
click at [300, 31] on link "Home" at bounding box center [283, 32] width 70 height 30
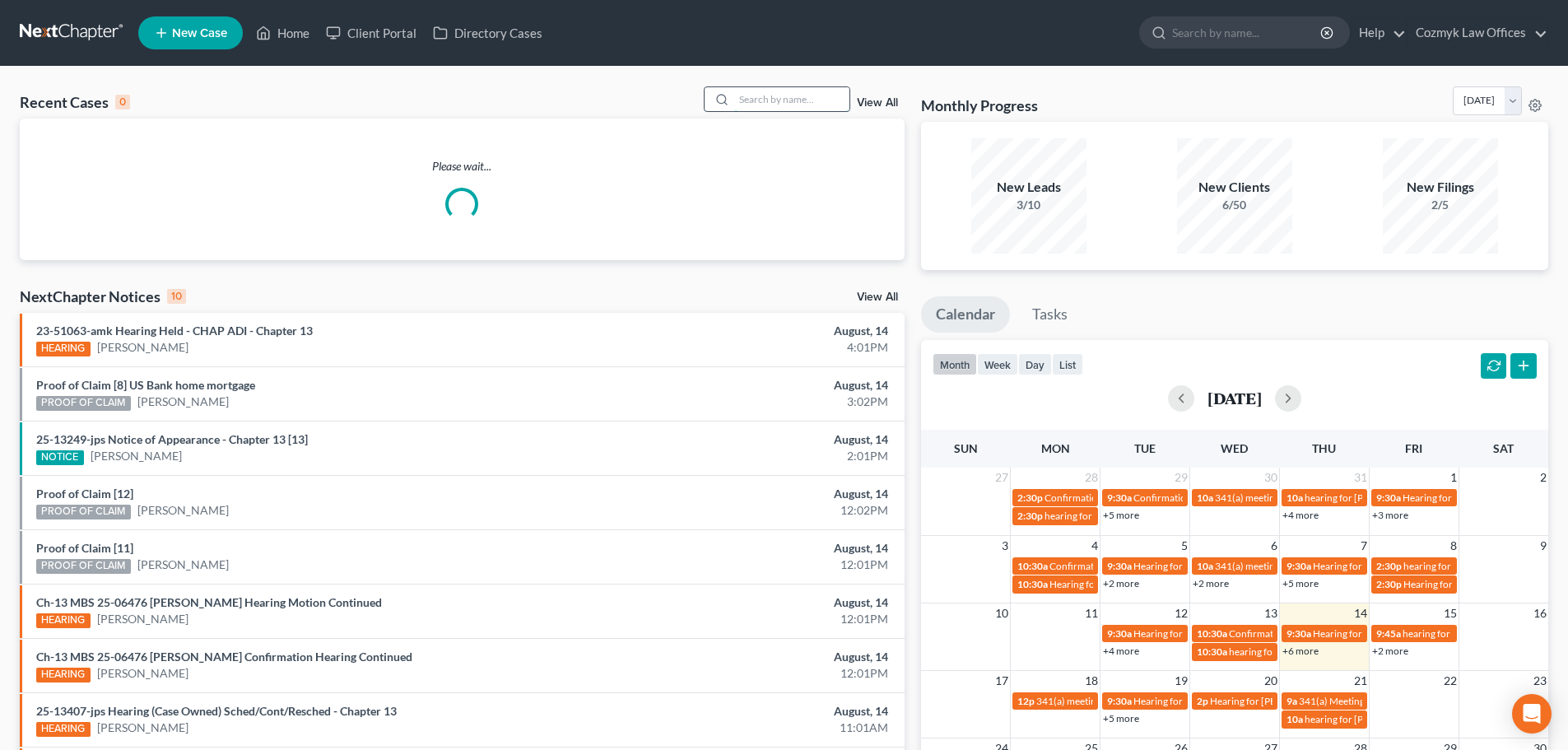
click at [812, 101] on input "search" at bounding box center [792, 99] width 115 height 24
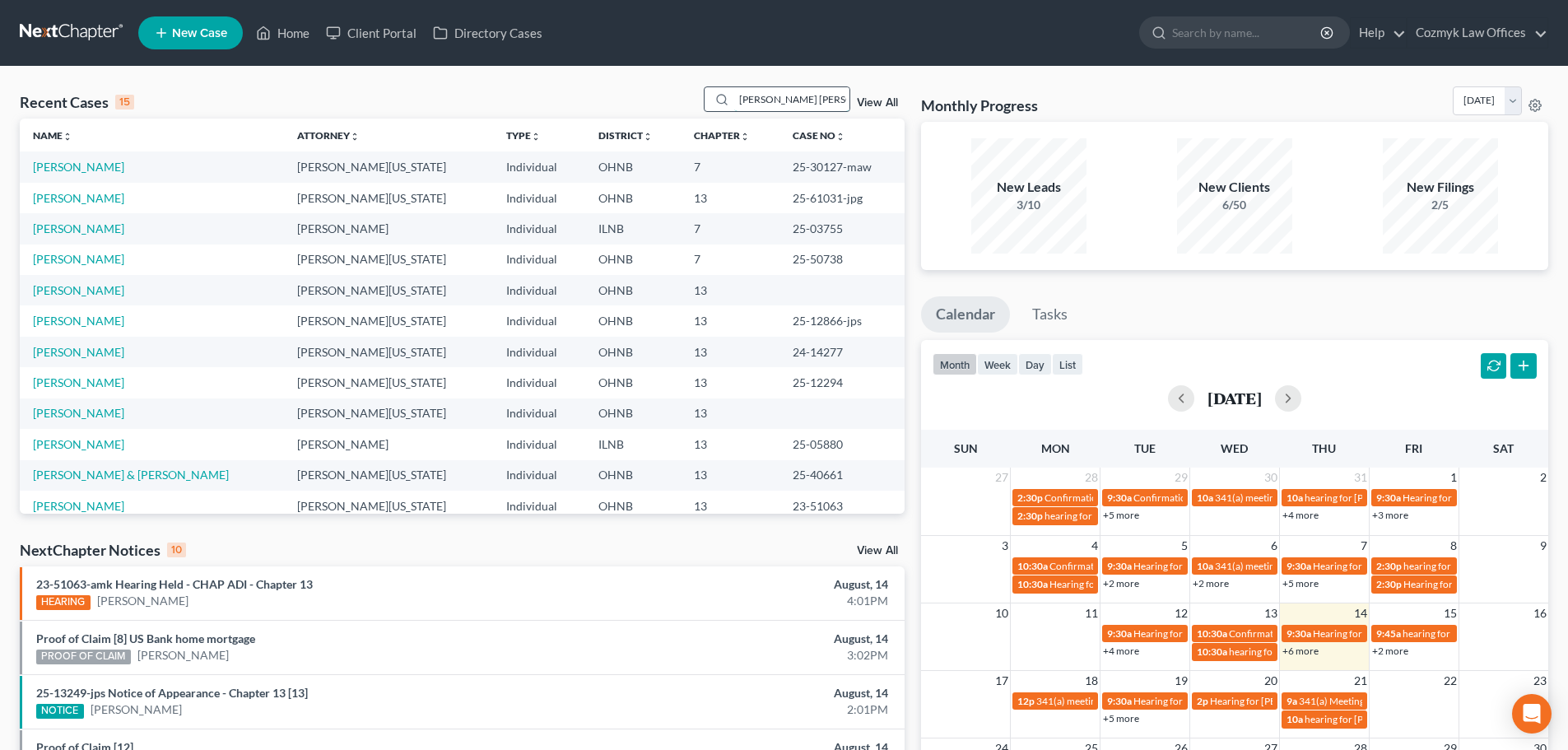
type input "[PERSON_NAME] [PERSON_NAME]"
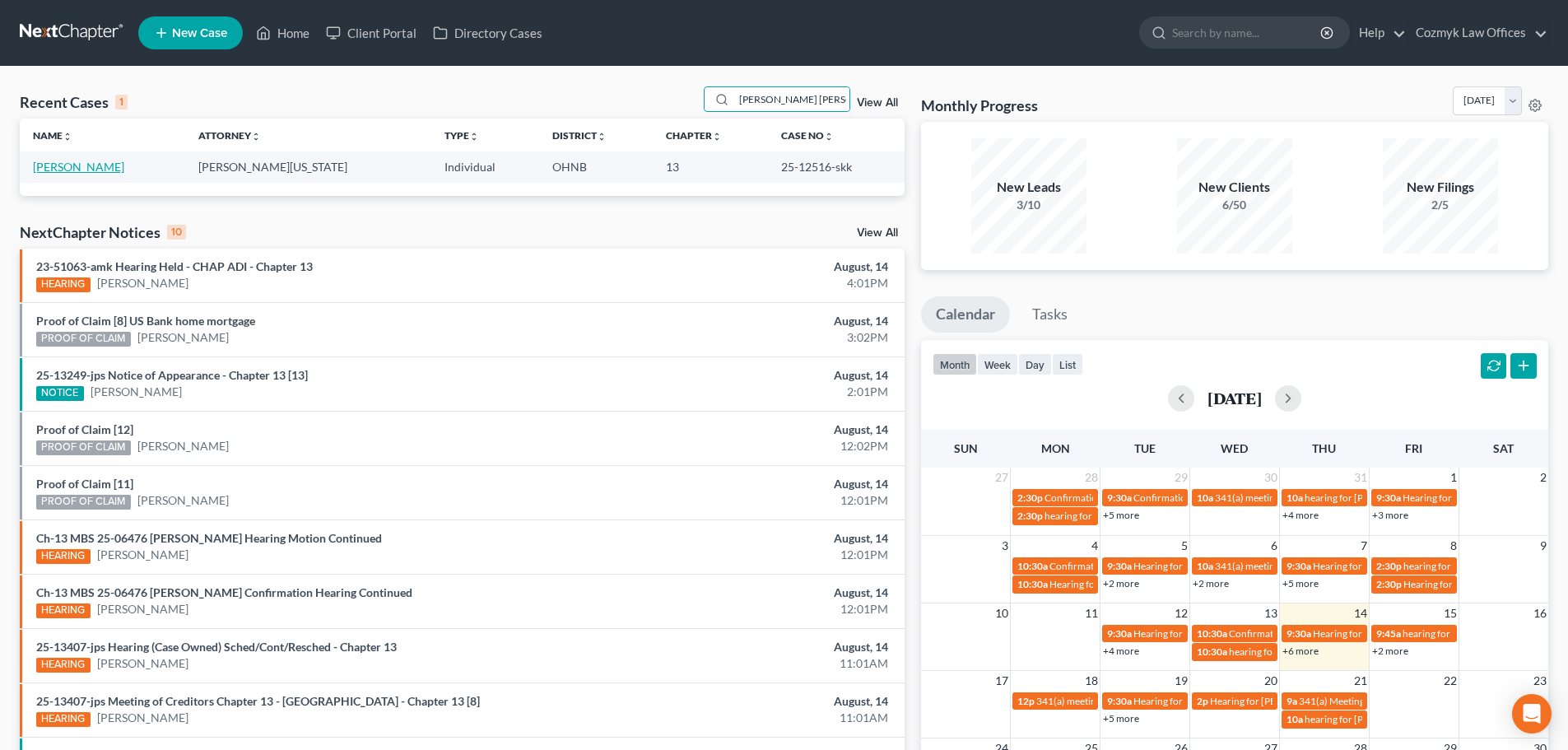
click at [97, 171] on link "[PERSON_NAME]" at bounding box center [79, 166] width 91 height 14
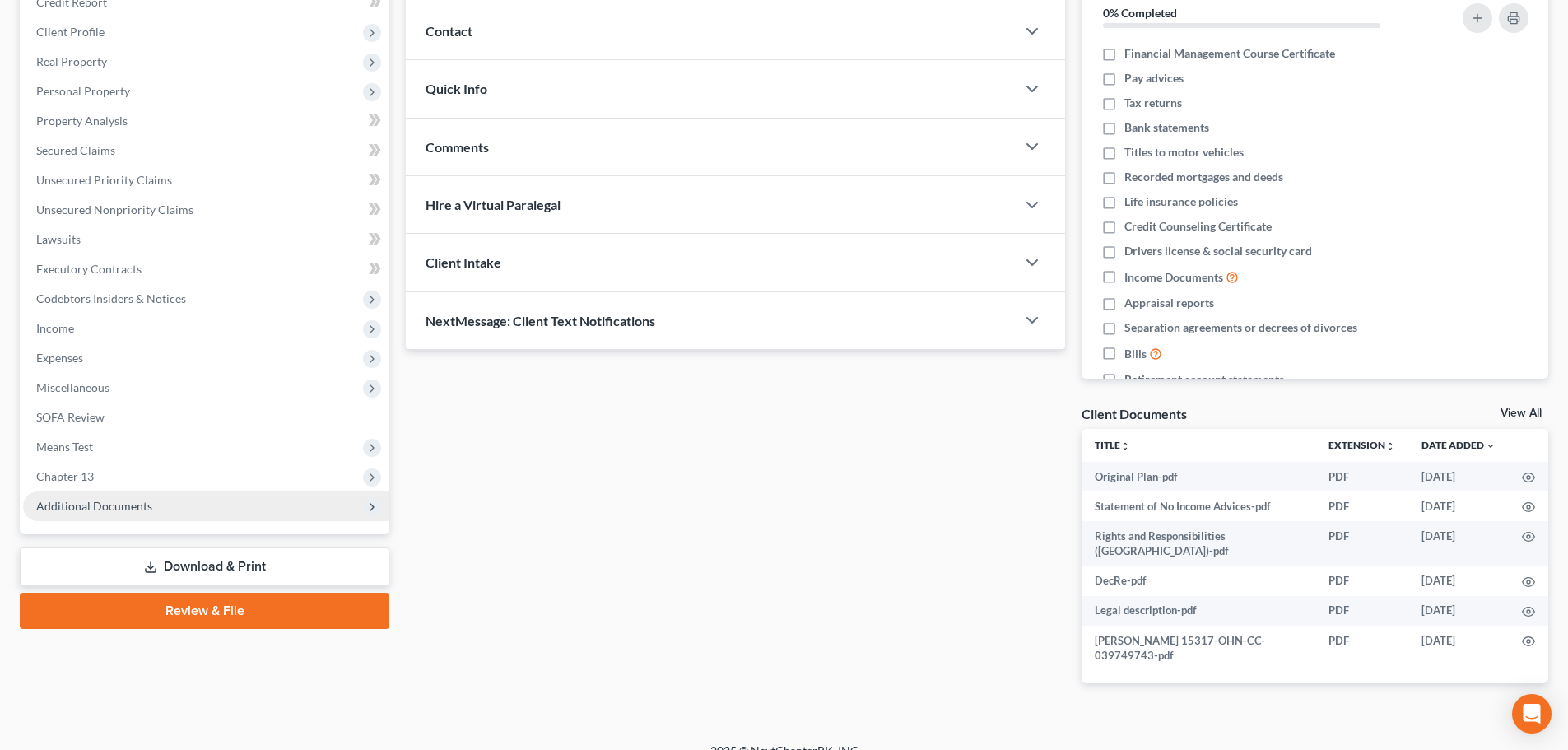
scroll to position [221, 0]
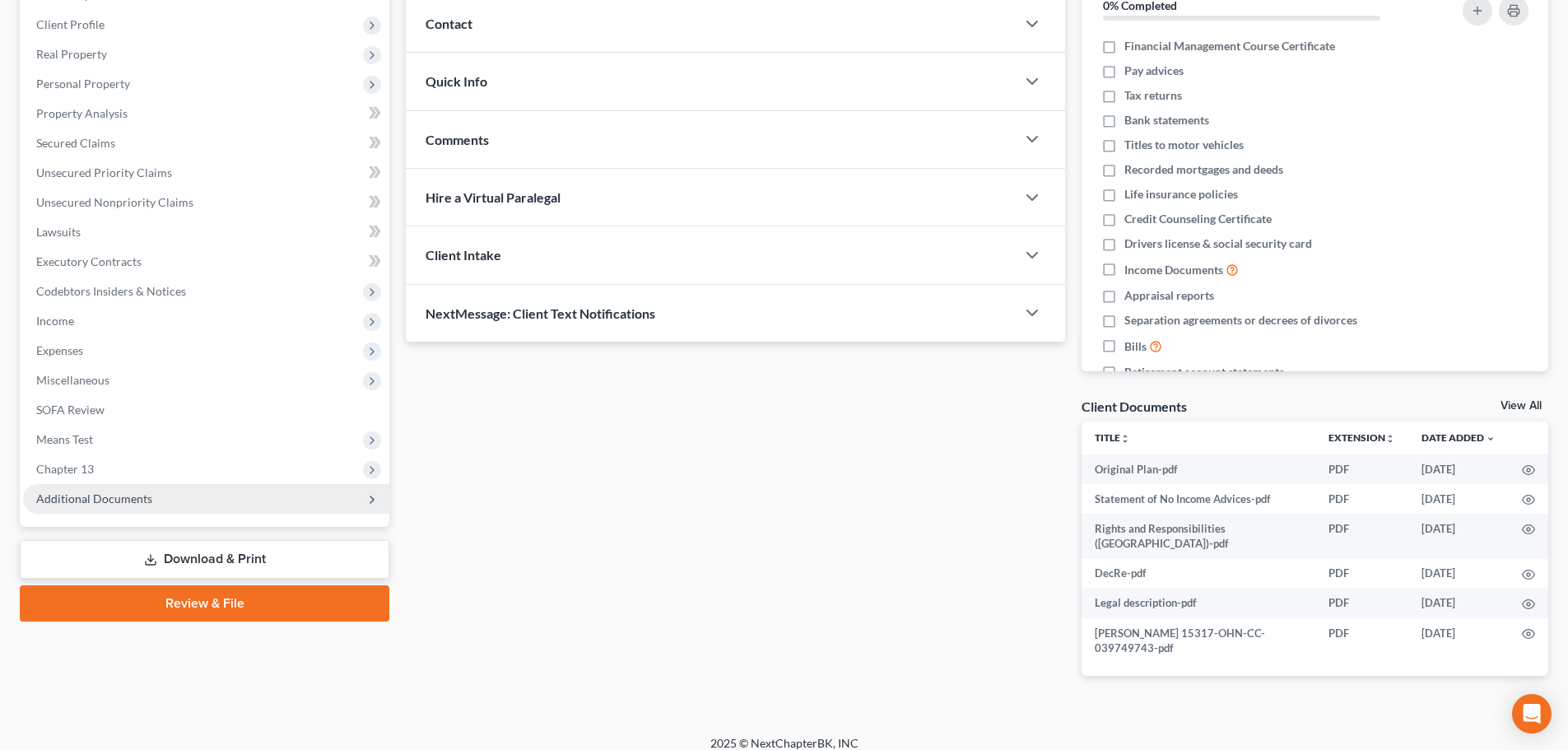
click at [133, 501] on span "Additional Documents" at bounding box center [94, 499] width 116 height 14
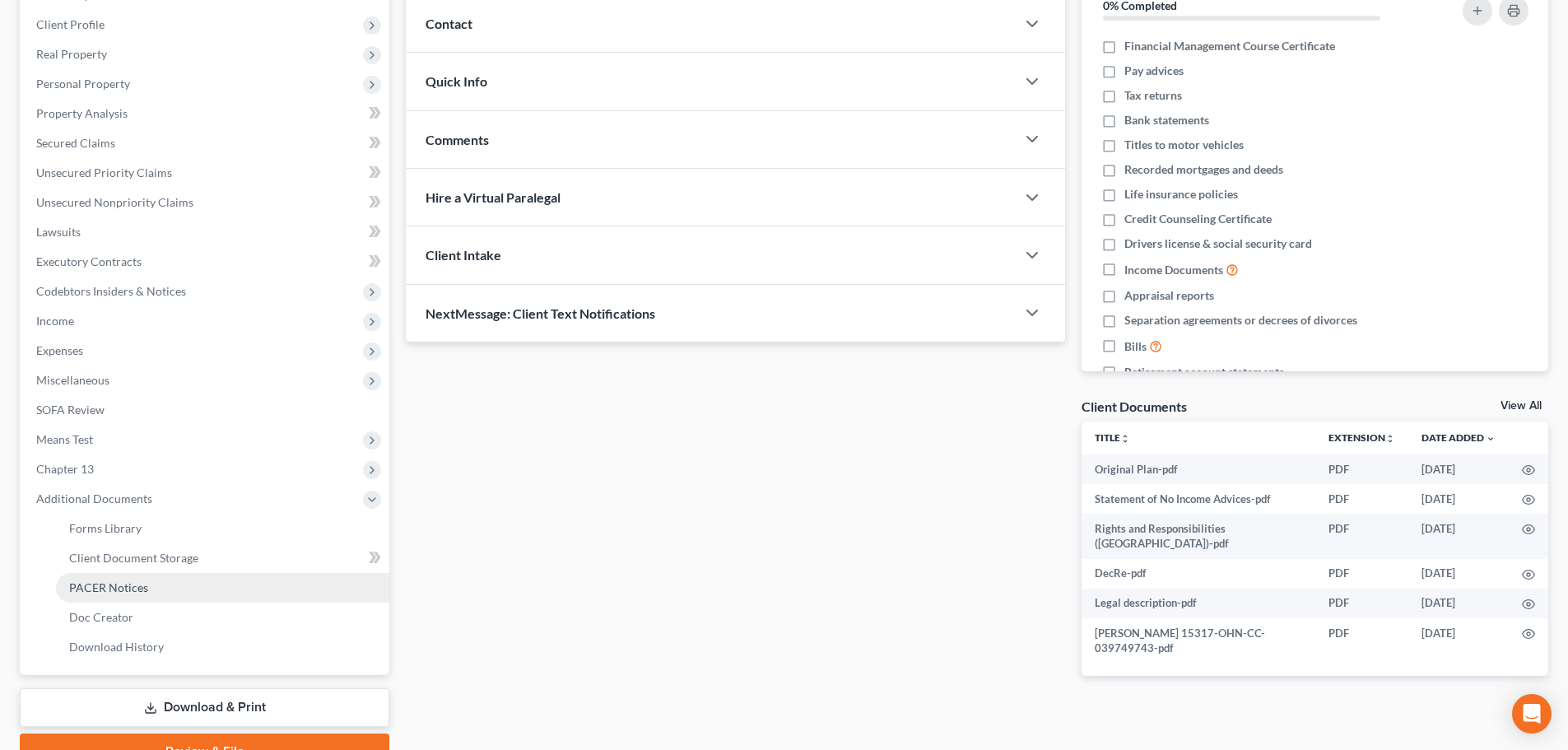
click at [131, 592] on span "PACER Notices" at bounding box center [108, 588] width 79 height 14
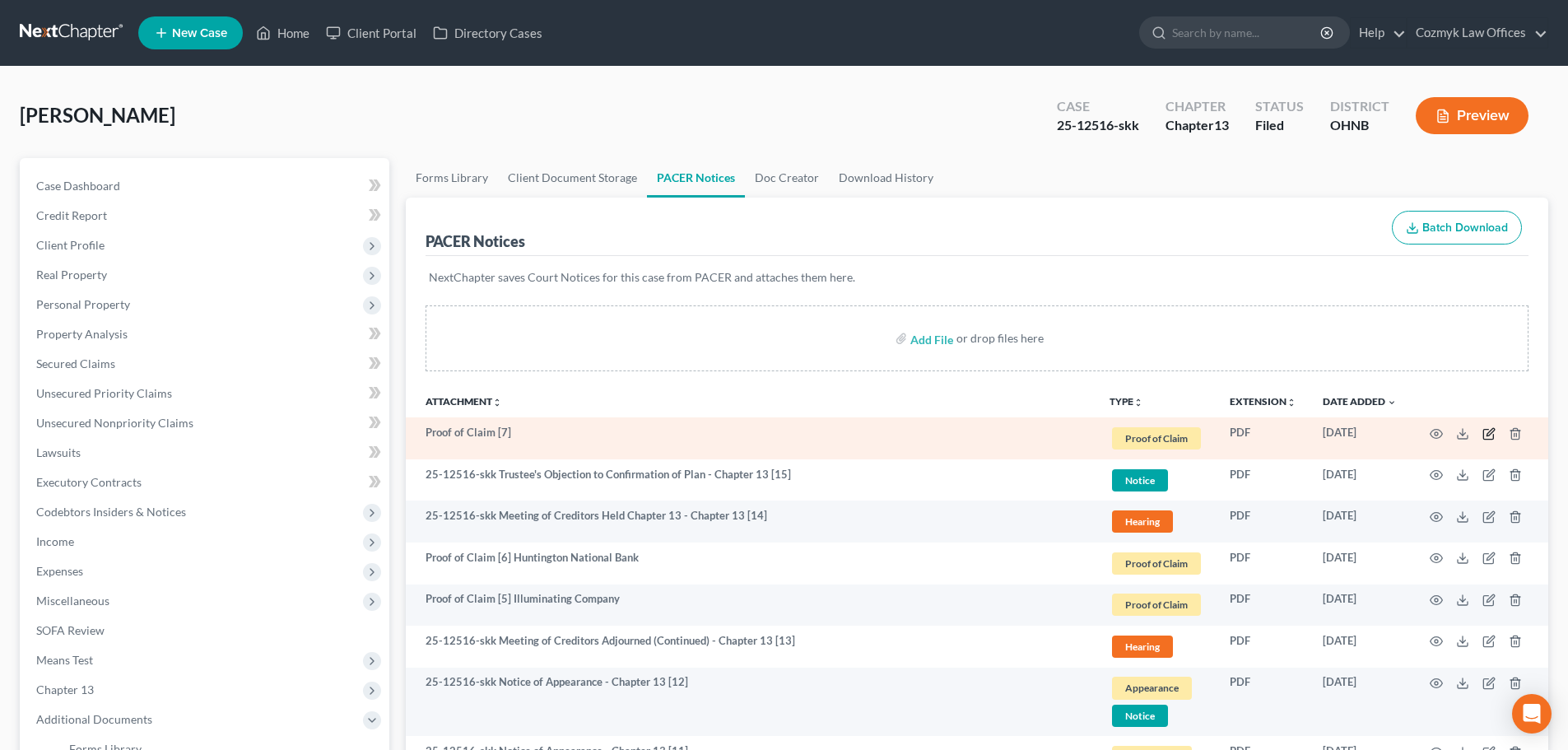
click at [1485, 437] on icon "button" at bounding box center [1488, 433] width 13 height 13
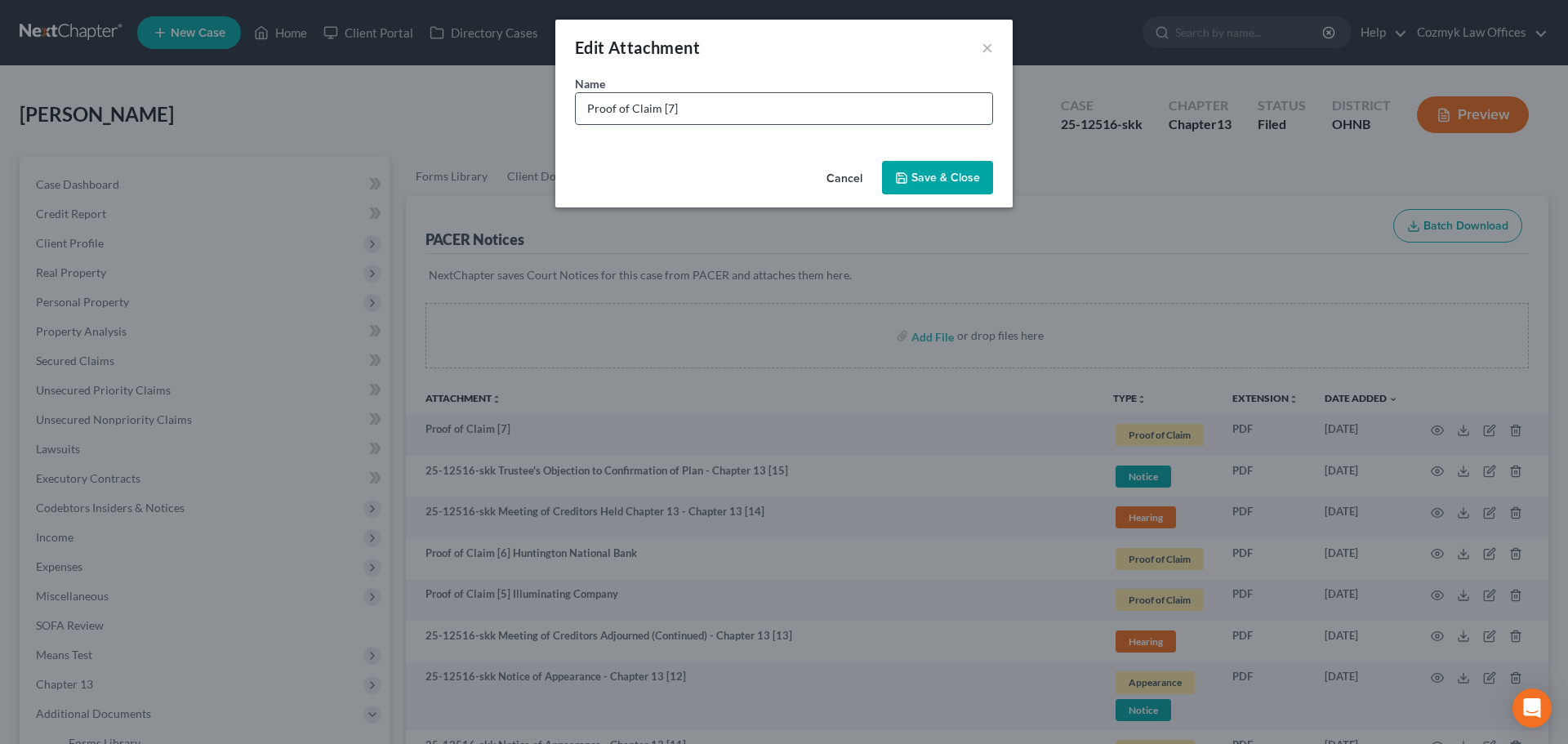
click at [837, 116] on input "Proof of Claim [7]" at bounding box center [784, 108] width 416 height 31
type input "Proof of Claim [7] US Dept of Education/MOHELA"
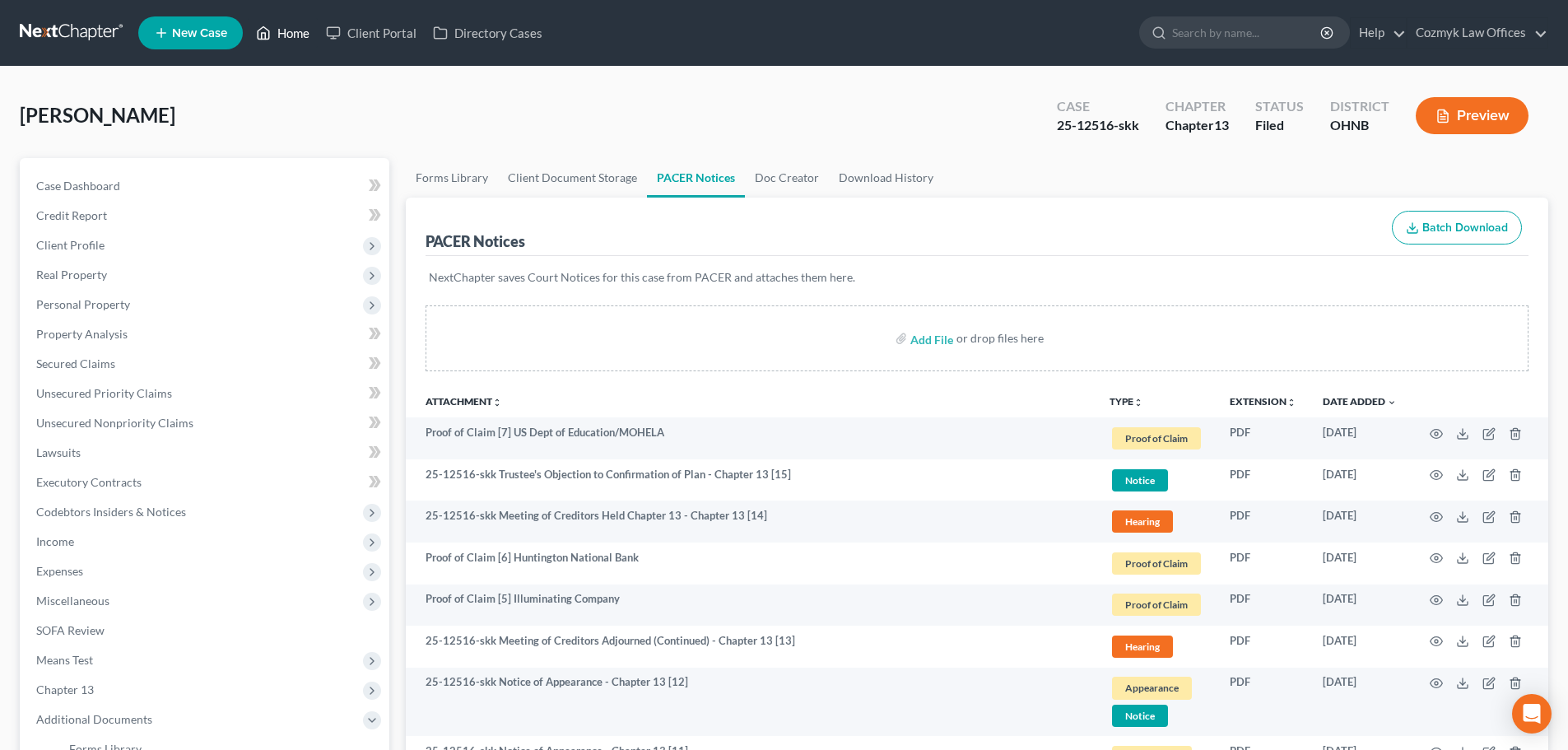
drag, startPoint x: 285, startPoint y: 32, endPoint x: 309, endPoint y: 44, distance: 26.8
click at [285, 32] on link "Home" at bounding box center [283, 32] width 70 height 30
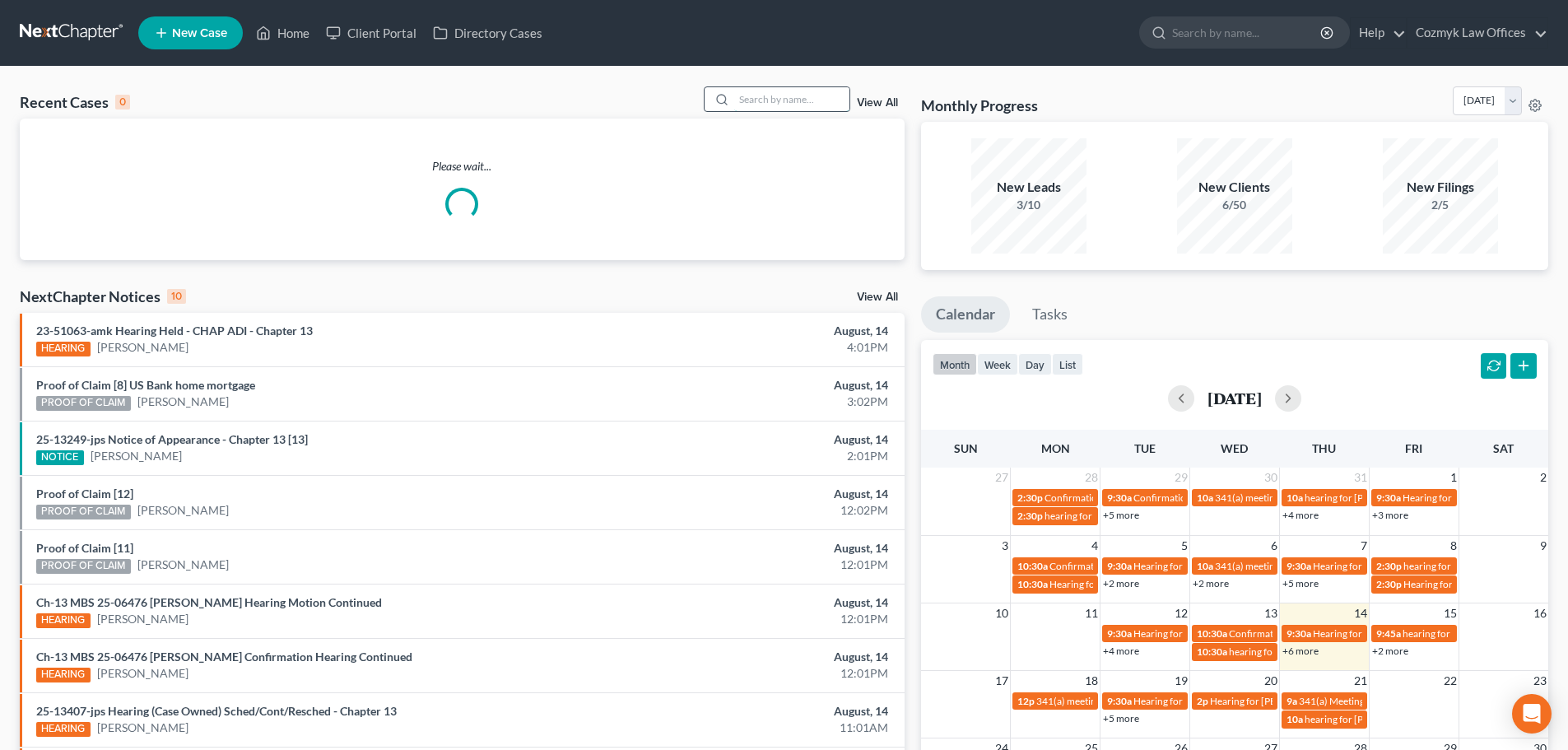
click at [780, 102] on input "search" at bounding box center [792, 99] width 115 height 24
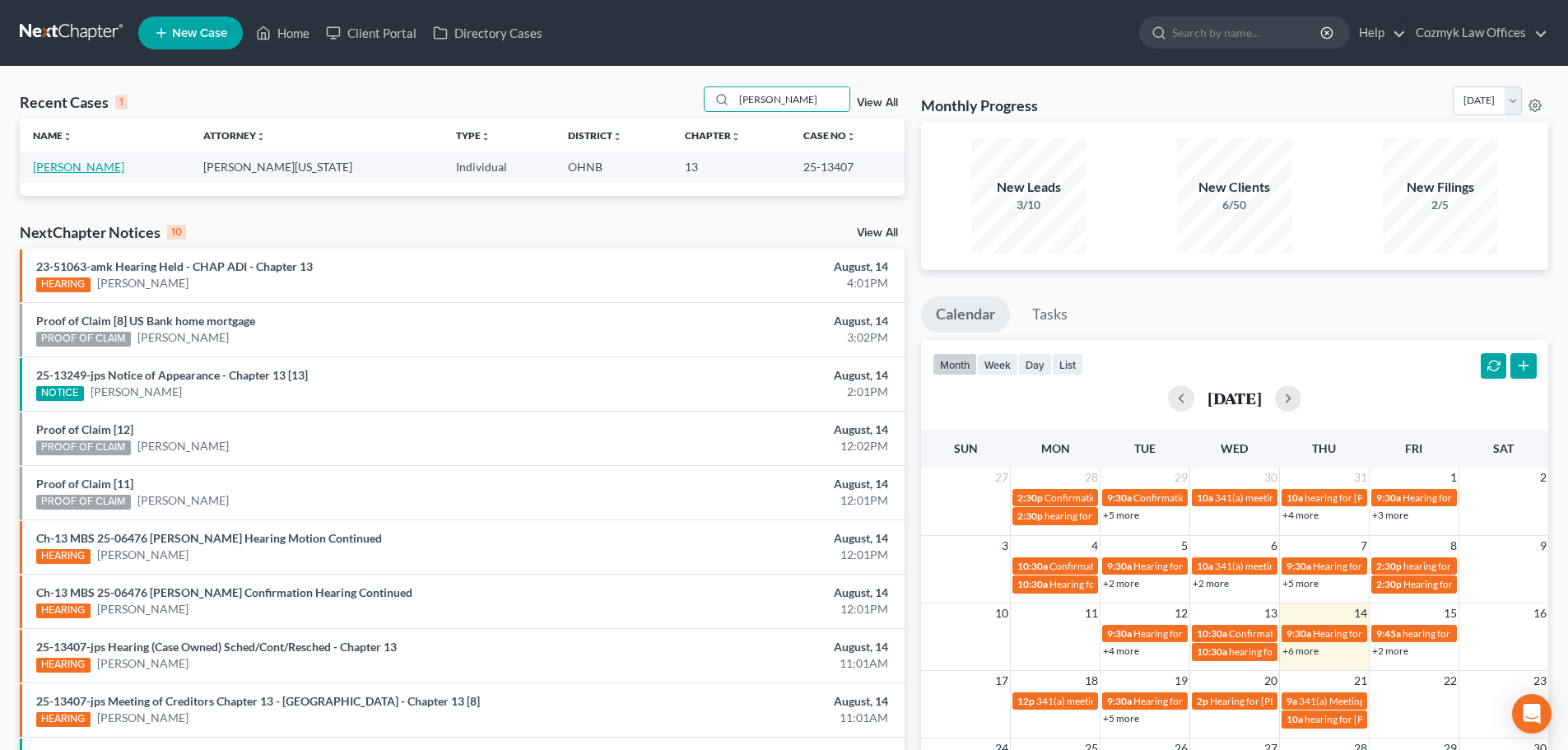
type input "[PERSON_NAME]"
click at [55, 167] on link "[PERSON_NAME]" at bounding box center [79, 166] width 91 height 14
